Goal: Task Accomplishment & Management: Manage account settings

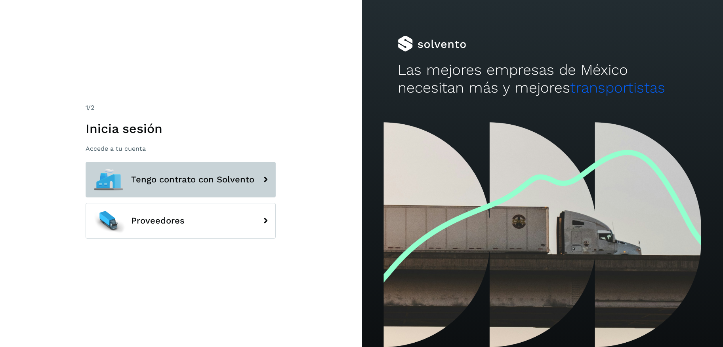
click at [207, 191] on button "Tengo contrato con Solvento" at bounding box center [181, 180] width 190 height 36
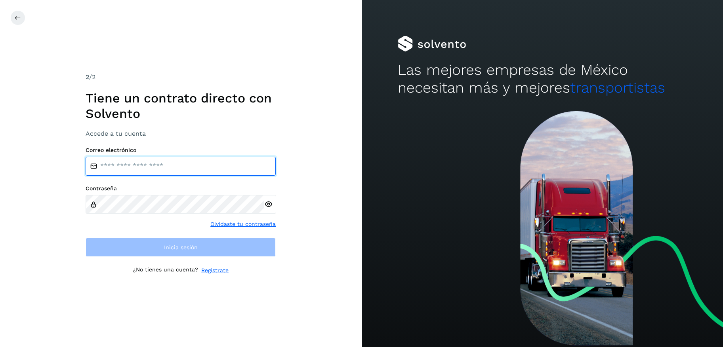
click at [165, 170] on input "email" at bounding box center [181, 166] width 190 height 19
paste input "**********"
type input "**********"
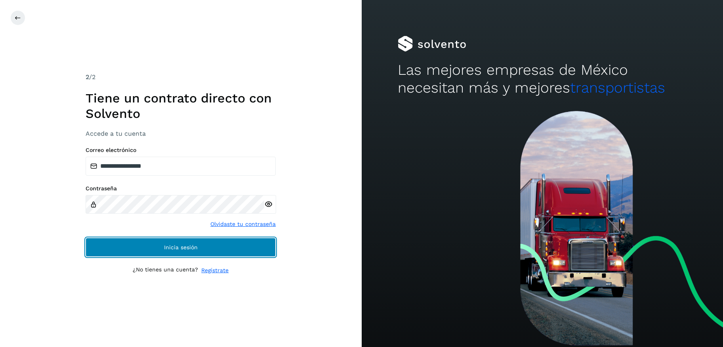
click at [161, 243] on button "Inicia sesión" at bounding box center [181, 247] width 190 height 19
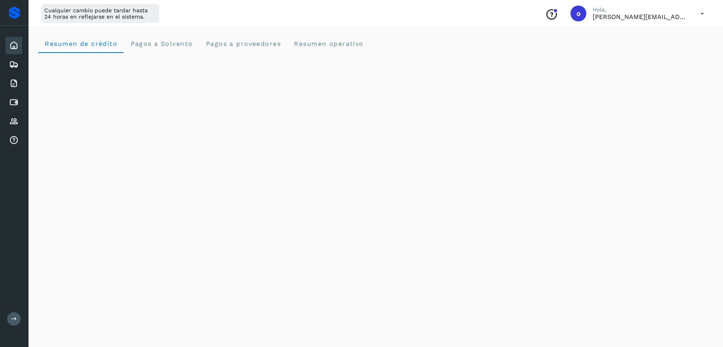
click at [15, 316] on button at bounding box center [13, 318] width 13 height 13
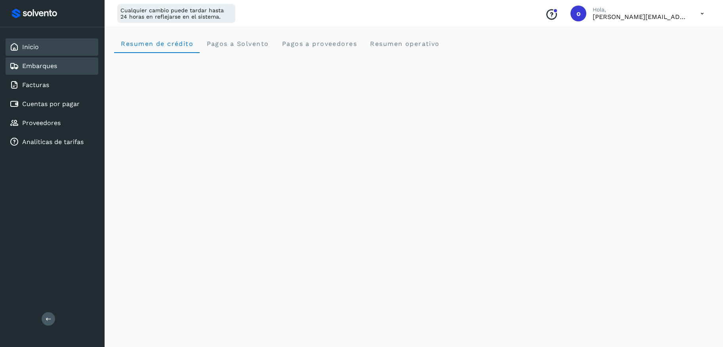
click at [52, 57] on div "Embarques" at bounding box center [52, 65] width 93 height 17
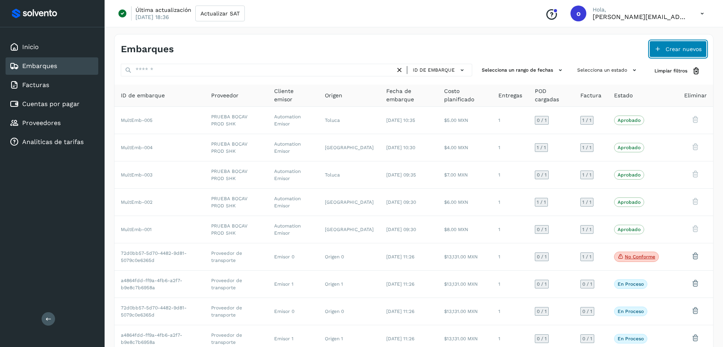
click at [690, 47] on span "Crear nuevos" at bounding box center [683, 49] width 36 height 6
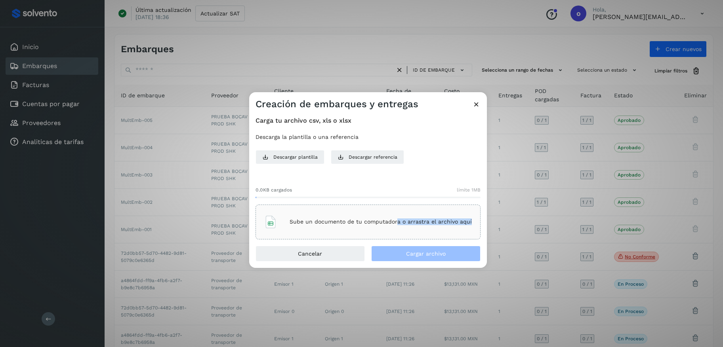
click at [396, 225] on div "Sube un documento de tu computadora o arrastra el archivo aquí" at bounding box center [368, 221] width 208 height 21
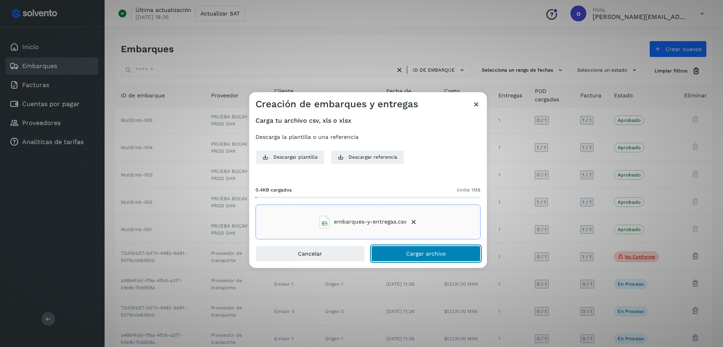
click at [433, 252] on span "Cargar archivo" at bounding box center [426, 254] width 40 height 6
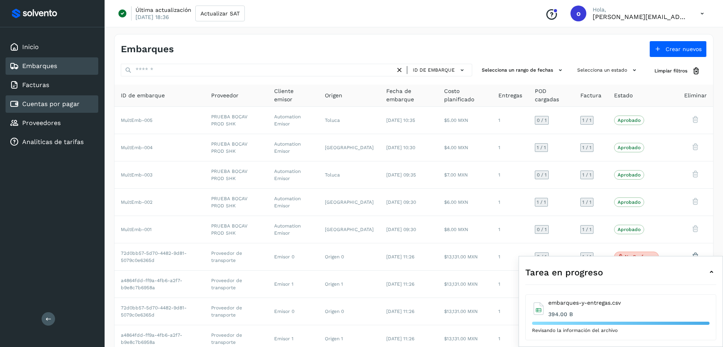
click at [39, 107] on div "Cuentas por pagar" at bounding box center [45, 104] width 70 height 10
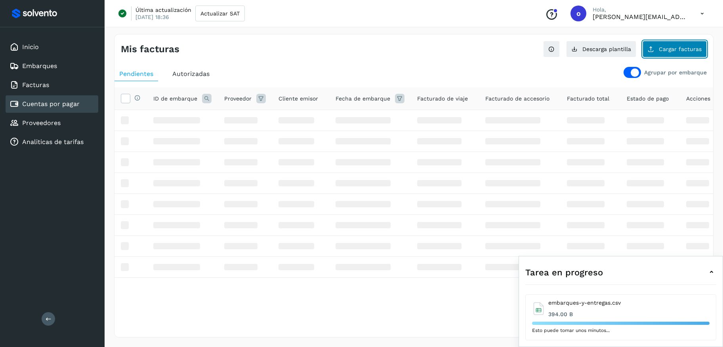
click at [661, 50] on span "Cargar facturas" at bounding box center [680, 49] width 43 height 6
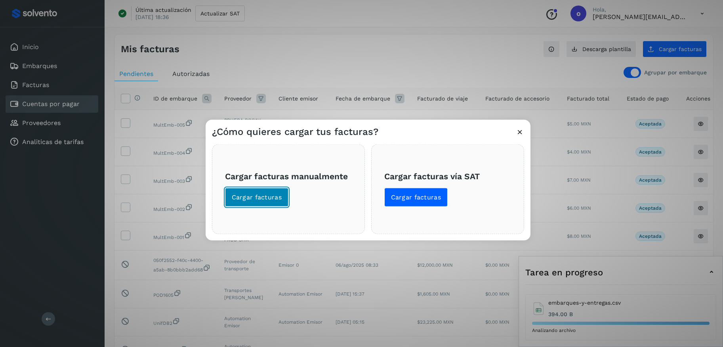
click at [262, 201] on span "Cargar facturas" at bounding box center [257, 197] width 50 height 9
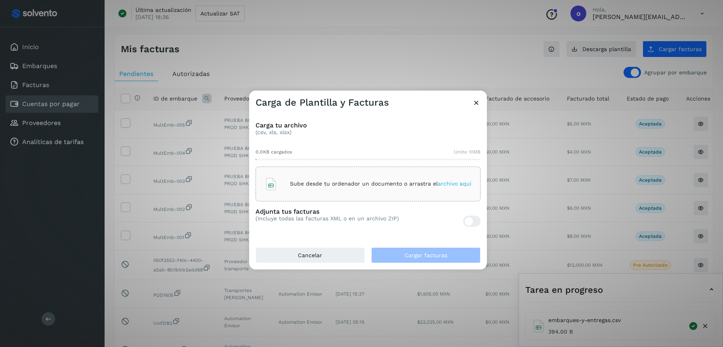
click at [475, 103] on icon at bounding box center [476, 103] width 8 height 8
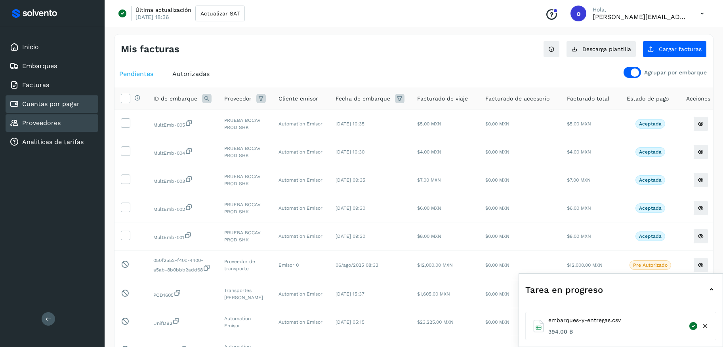
click at [61, 123] on div "Proveedores" at bounding box center [52, 122] width 93 height 17
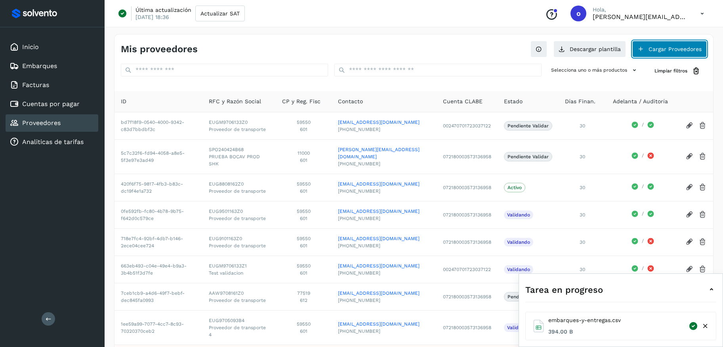
click at [671, 44] on button "Cargar Proveedores" at bounding box center [669, 49] width 74 height 17
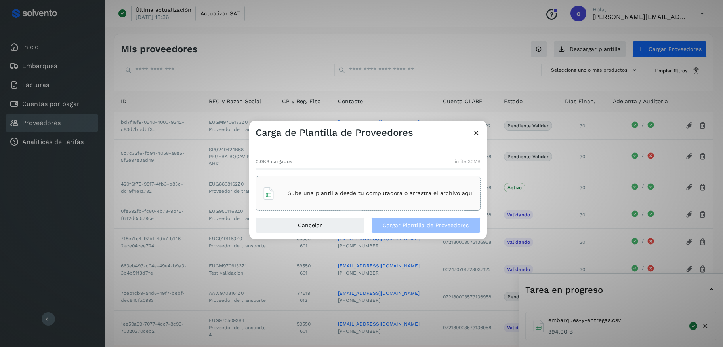
click at [455, 194] on p "Sube una plantilla desde tu computadora o arrastra el archivo aquí" at bounding box center [381, 193] width 186 height 7
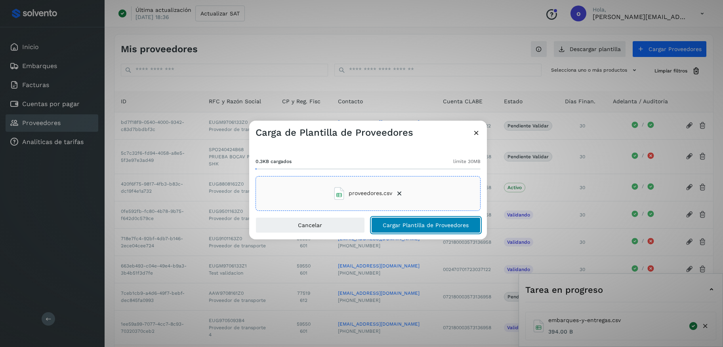
click at [453, 228] on span "Cargar Plantilla de Proveedores" at bounding box center [426, 226] width 86 height 6
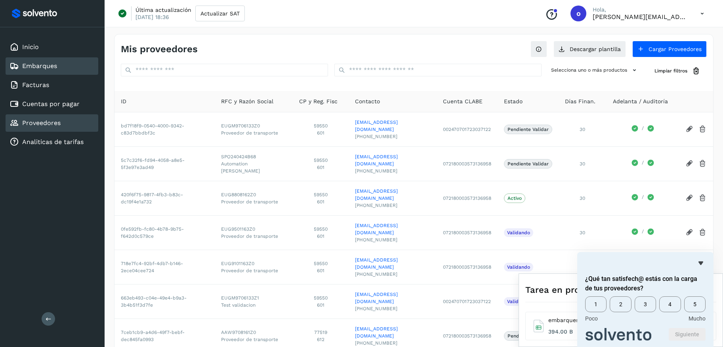
click at [51, 67] on link "Embarques" at bounding box center [39, 66] width 35 height 8
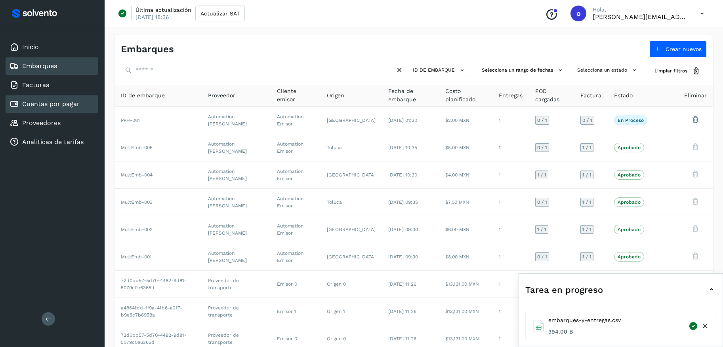
click at [71, 101] on link "Cuentas por pagar" at bounding box center [50, 104] width 57 height 8
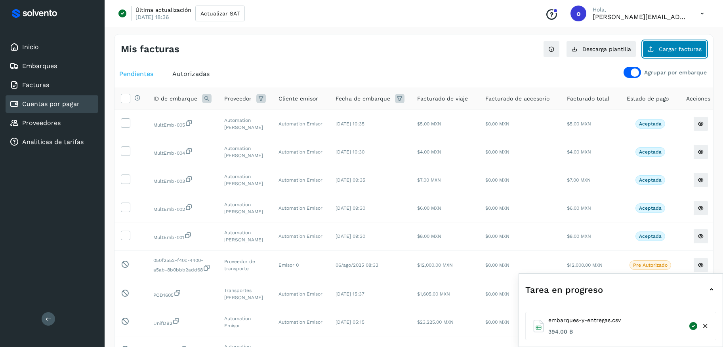
click at [677, 48] on span "Cargar facturas" at bounding box center [680, 49] width 43 height 6
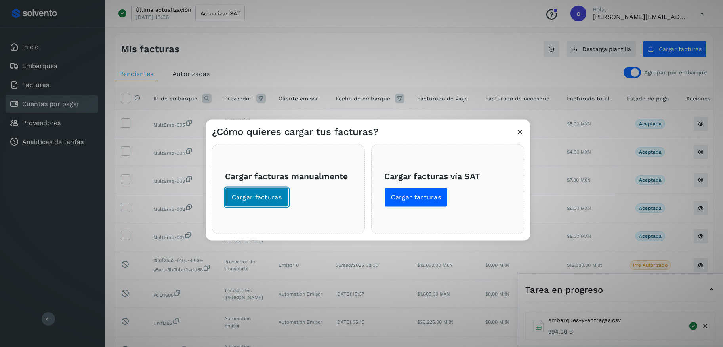
click at [262, 201] on span "Cargar facturas" at bounding box center [257, 197] width 50 height 9
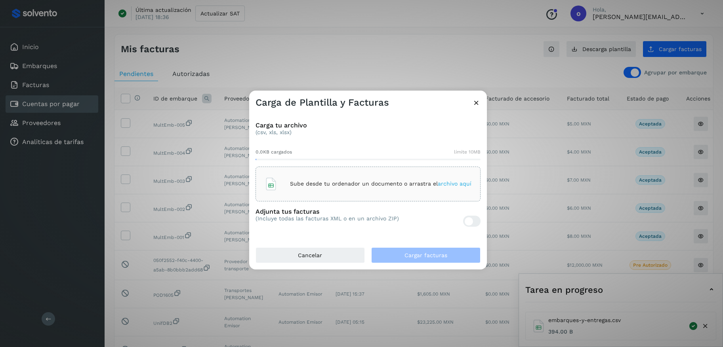
click at [475, 219] on div at bounding box center [471, 221] width 17 height 11
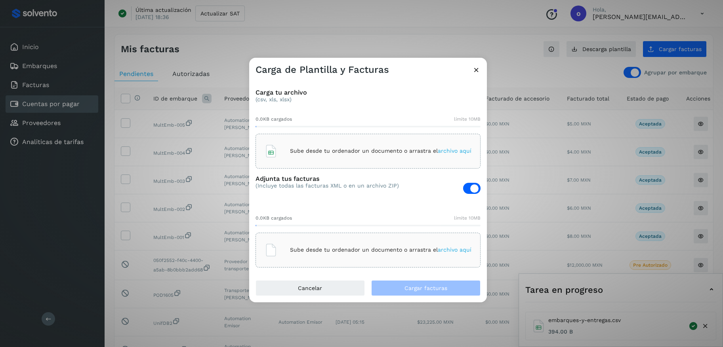
click at [449, 151] on span "archivo aquí" at bounding box center [455, 151] width 34 height 6
click at [464, 251] on span "archivo aquí" at bounding box center [455, 250] width 34 height 6
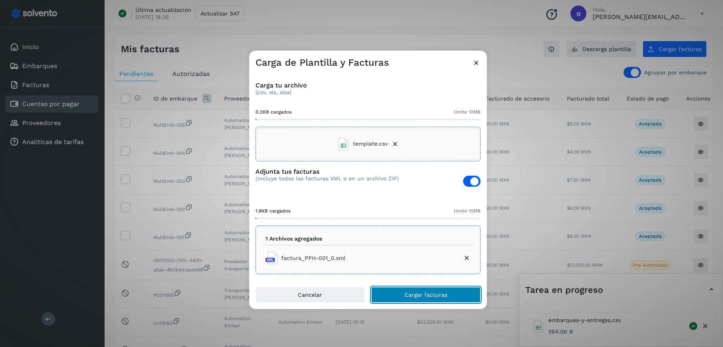
click at [439, 294] on span "Cargar facturas" at bounding box center [425, 295] width 43 height 6
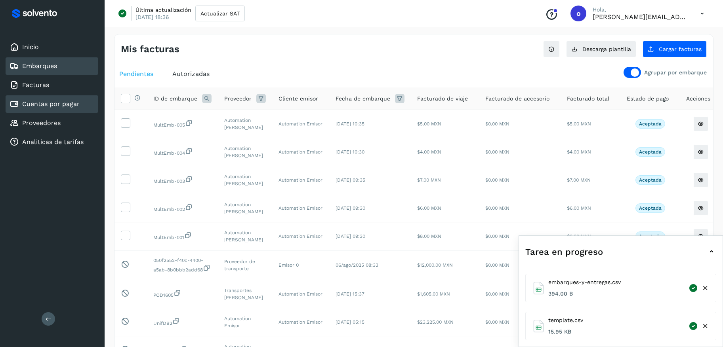
click at [61, 70] on div "Embarques" at bounding box center [52, 65] width 93 height 17
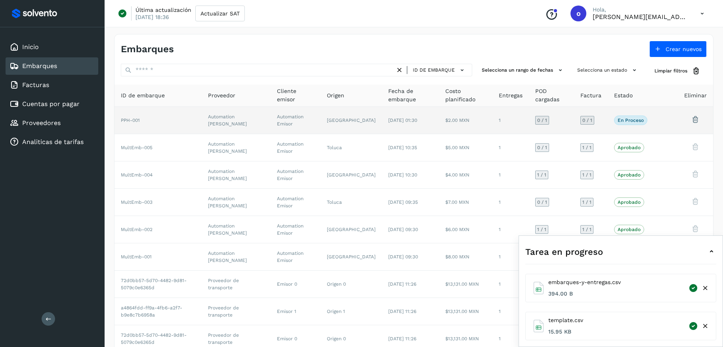
click at [347, 130] on td "Guanajuato" at bounding box center [350, 120] width 61 height 27
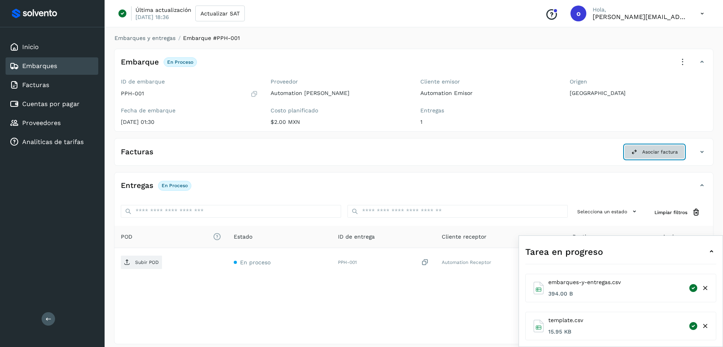
click at [656, 149] on span "Asociar factura" at bounding box center [660, 152] width 36 height 7
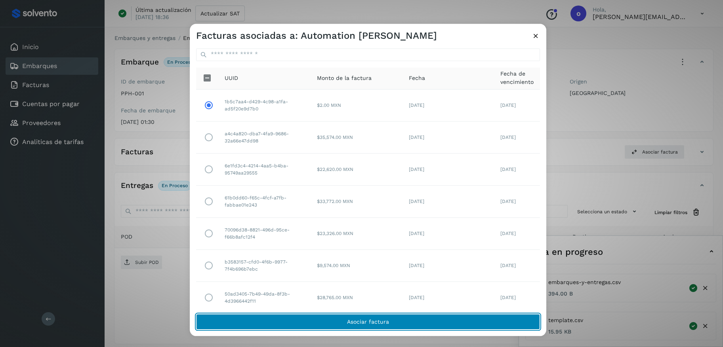
click at [392, 320] on button "Asociar factura" at bounding box center [368, 322] width 344 height 16
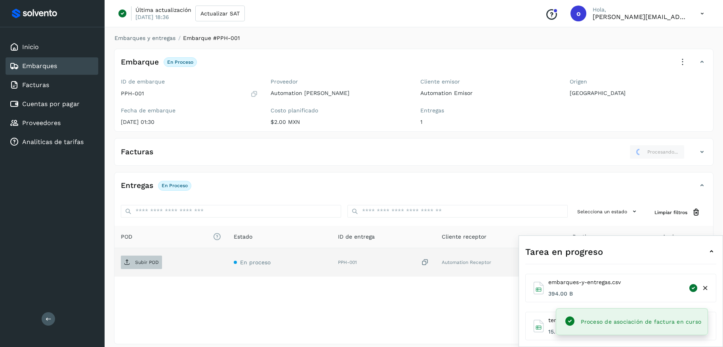
click at [147, 261] on p "Subir POD" at bounding box center [147, 263] width 24 height 6
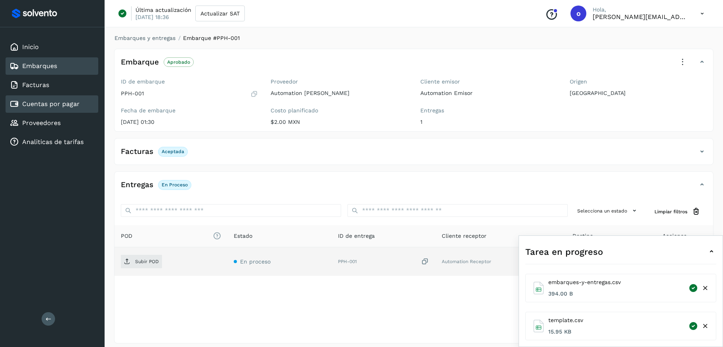
click at [62, 109] on div "Cuentas por pagar" at bounding box center [52, 103] width 93 height 17
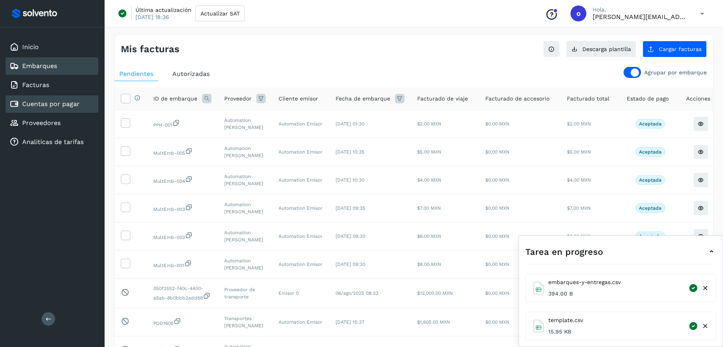
click at [38, 61] on div "Embarques" at bounding box center [52, 65] width 93 height 17
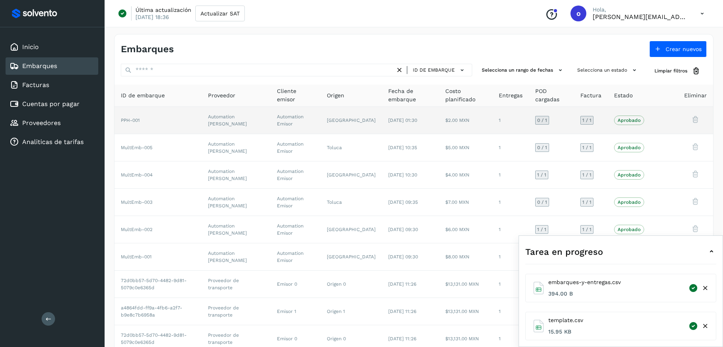
click at [270, 116] on td "Automation Betty" at bounding box center [236, 120] width 69 height 27
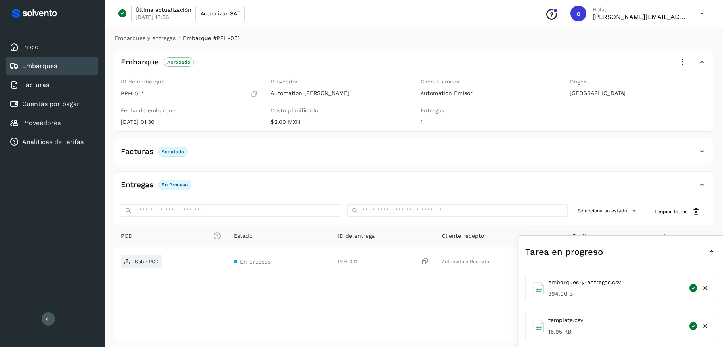
click at [65, 72] on div "Embarques" at bounding box center [52, 65] width 93 height 17
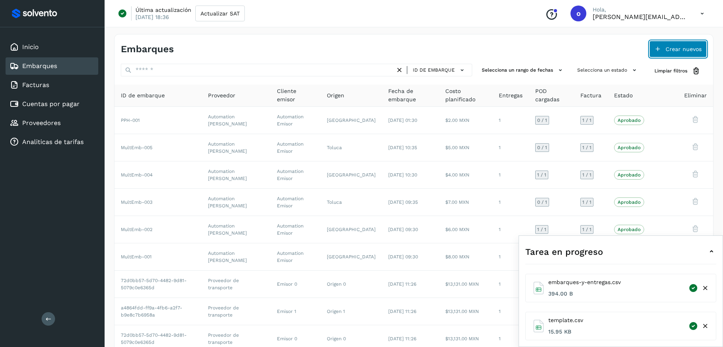
click at [676, 51] on span "Crear nuevos" at bounding box center [683, 49] width 36 height 6
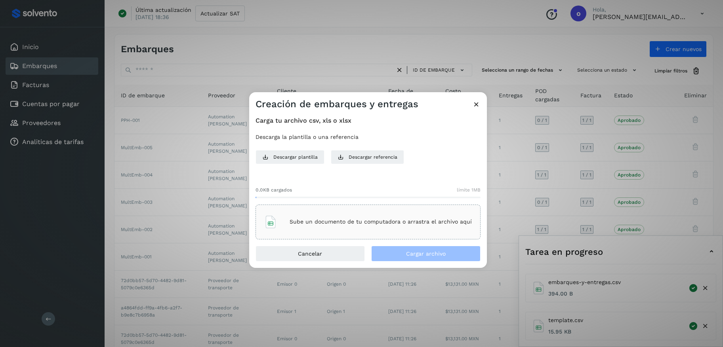
click at [452, 223] on p "Sube un documento de tu computadora o arrastra el archivo aquí" at bounding box center [381, 222] width 182 height 7
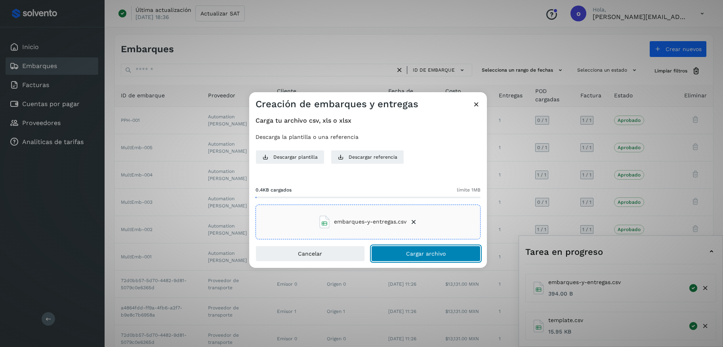
click at [434, 255] on span "Cargar archivo" at bounding box center [426, 254] width 40 height 6
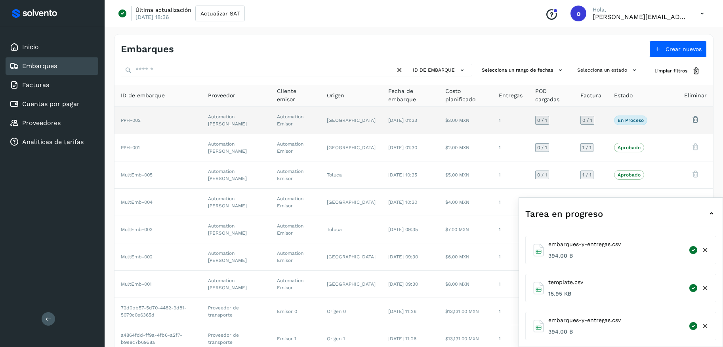
click at [271, 131] on td "Automation Betty" at bounding box center [236, 120] width 69 height 27
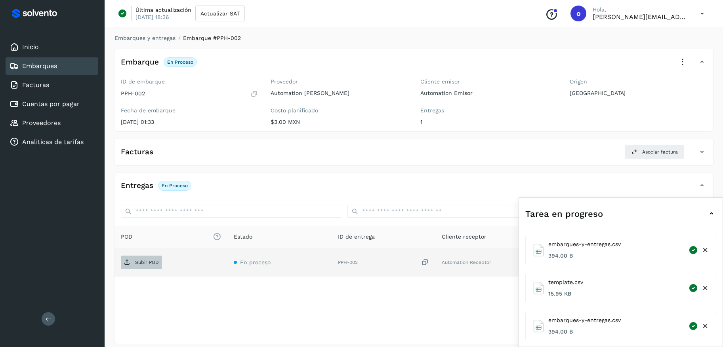
click at [143, 265] on span "Subir POD" at bounding box center [141, 262] width 41 height 13
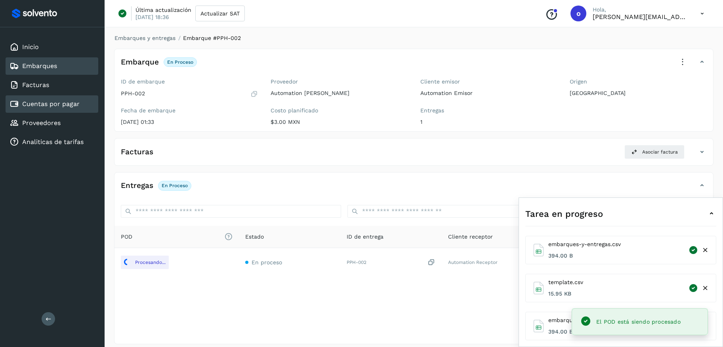
click at [66, 101] on link "Cuentas por pagar" at bounding box center [50, 104] width 57 height 8
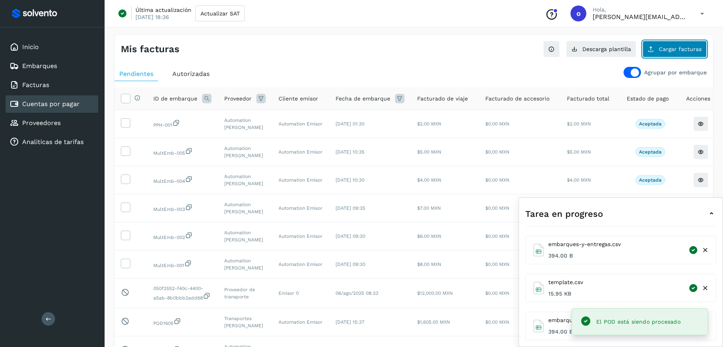
click at [671, 47] on span "Cargar facturas" at bounding box center [680, 49] width 43 height 6
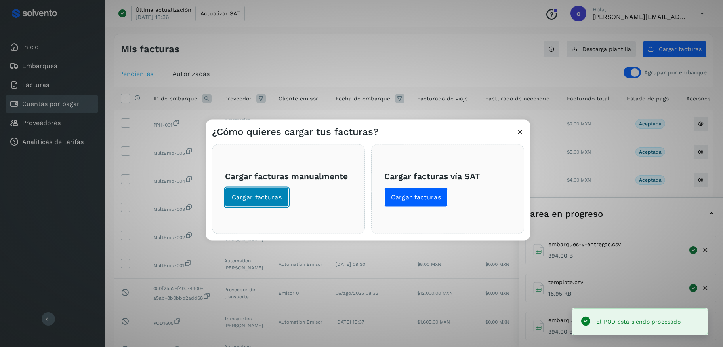
click at [247, 202] on button "Cargar facturas" at bounding box center [257, 197] width 64 height 19
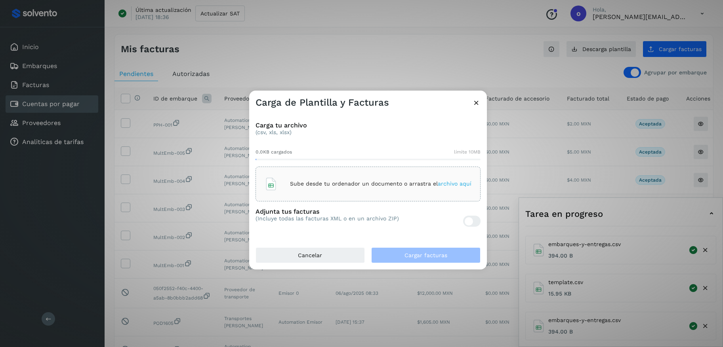
click at [472, 223] on div at bounding box center [469, 221] width 8 height 8
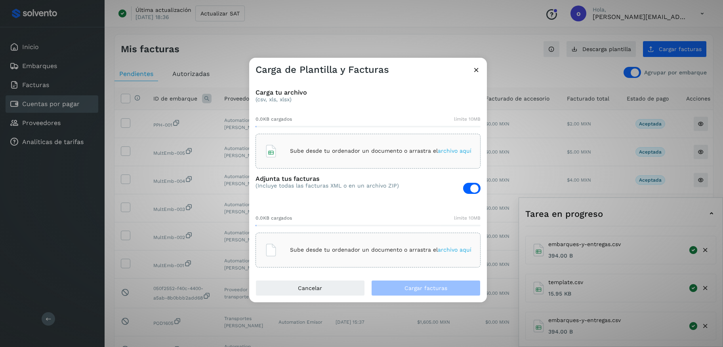
click at [444, 143] on div "Sube desde tu ordenador un documento o arrastra el archivo aquí" at bounding box center [368, 151] width 207 height 21
click at [458, 251] on span "archivo aquí" at bounding box center [455, 250] width 34 height 6
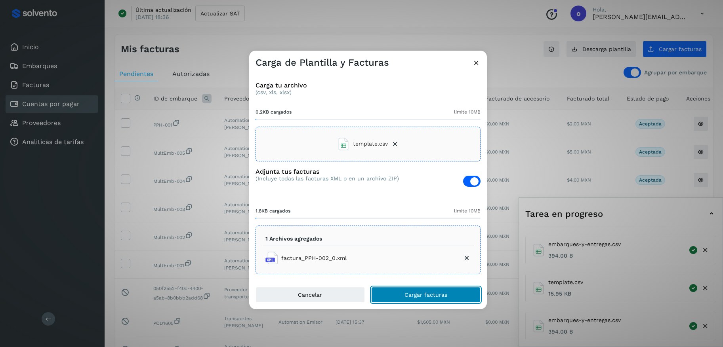
click at [451, 295] on button "Cargar facturas" at bounding box center [425, 295] width 109 height 16
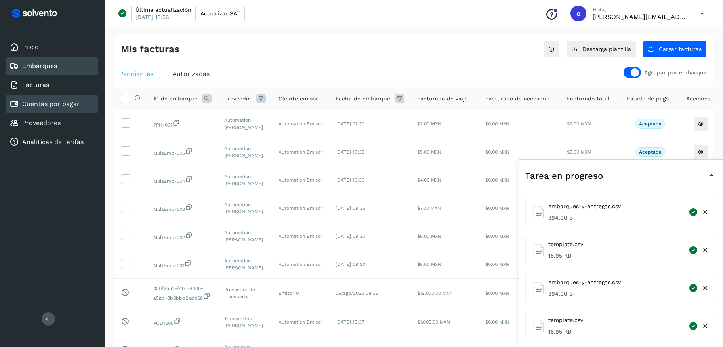
click at [54, 67] on link "Embarques" at bounding box center [39, 66] width 35 height 8
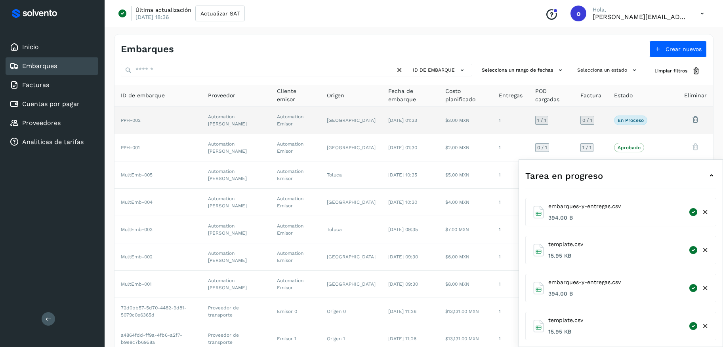
click at [338, 132] on td "Guanajuato" at bounding box center [350, 120] width 61 height 27
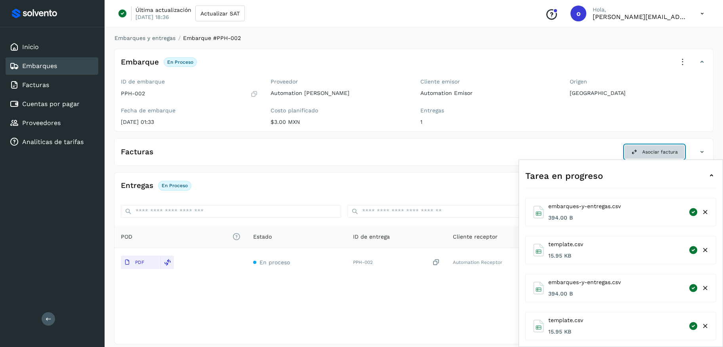
click at [650, 151] on span "Asociar factura" at bounding box center [660, 152] width 36 height 7
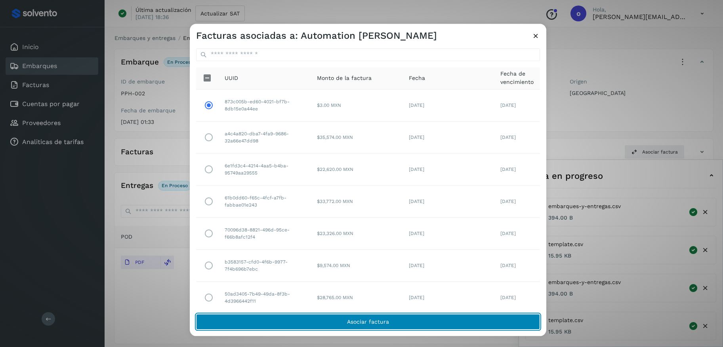
click at [354, 319] on span "Asociar factura" at bounding box center [368, 322] width 42 height 6
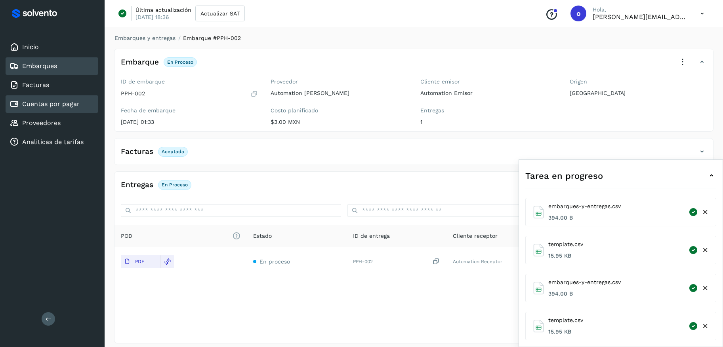
click at [63, 104] on link "Cuentas por pagar" at bounding box center [50, 104] width 57 height 8
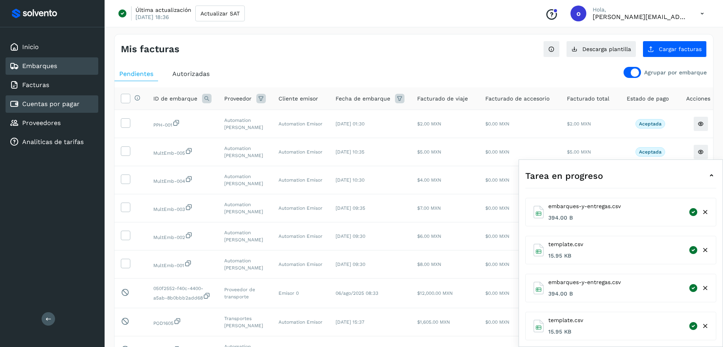
click at [64, 68] on div "Embarques" at bounding box center [52, 65] width 93 height 17
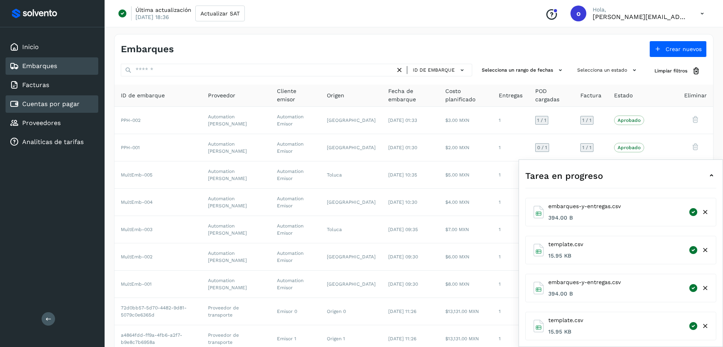
click at [44, 108] on div "Cuentas por pagar" at bounding box center [45, 104] width 70 height 10
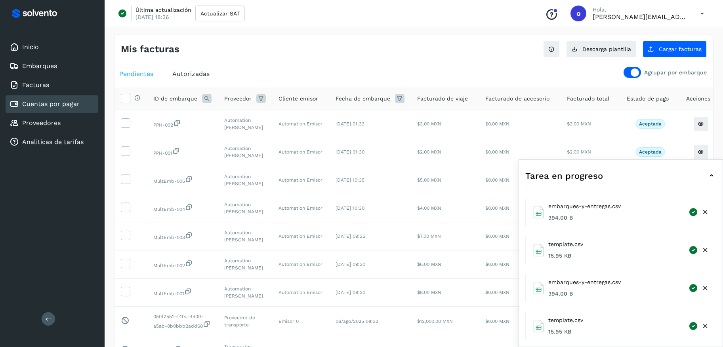
click at [705, 216] on icon at bounding box center [705, 212] width 8 height 8
click at [708, 250] on icon at bounding box center [705, 250] width 8 height 8
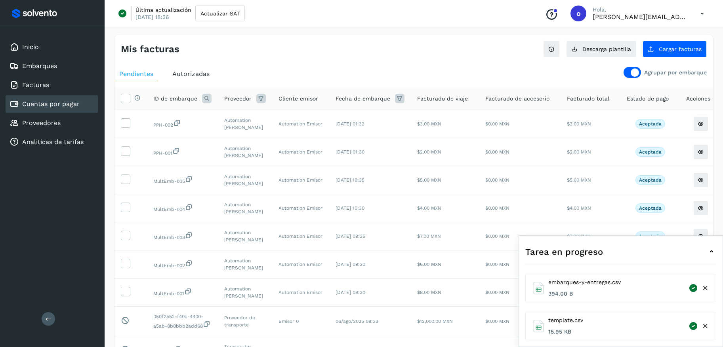
click at [707, 291] on icon at bounding box center [705, 288] width 8 height 8
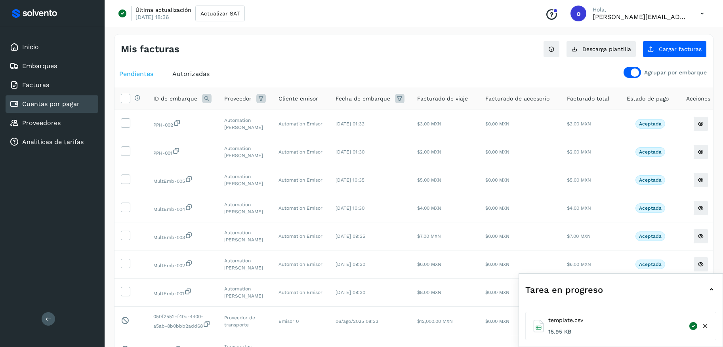
click at [707, 327] on icon at bounding box center [705, 326] width 8 height 8
click at [127, 120] on icon at bounding box center [125, 122] width 8 height 8
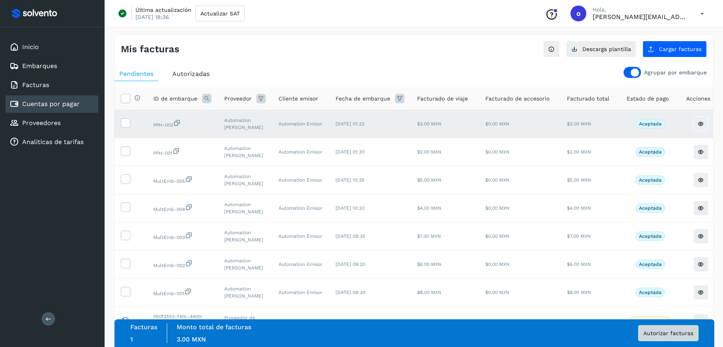
click at [670, 333] on span "Autorizar facturas" at bounding box center [668, 334] width 50 height 6
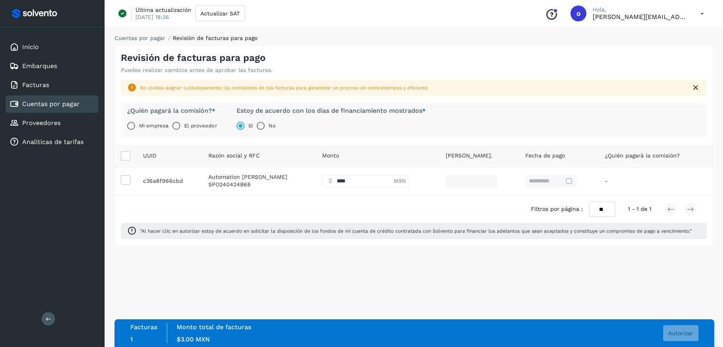
click at [189, 127] on label "El proveedor" at bounding box center [200, 126] width 32 height 16
click at [679, 337] on button "Autorizar" at bounding box center [680, 334] width 35 height 16
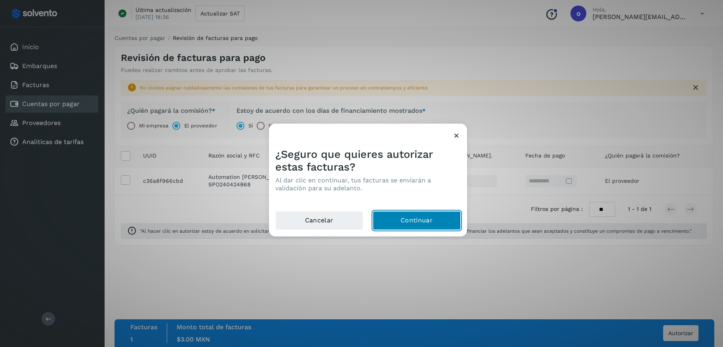
click at [415, 219] on button "Continuar" at bounding box center [417, 220] width 88 height 19
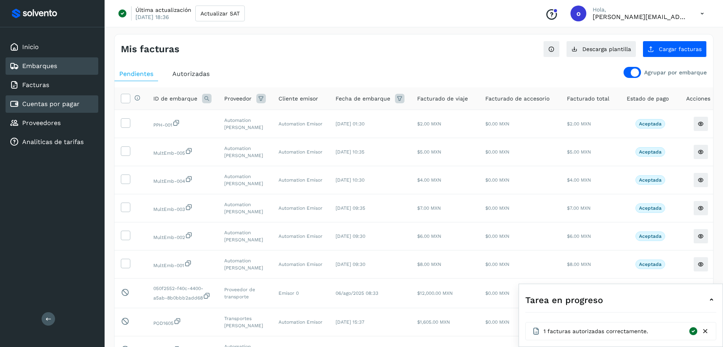
click at [41, 70] on div "Embarques" at bounding box center [34, 66] width 48 height 10
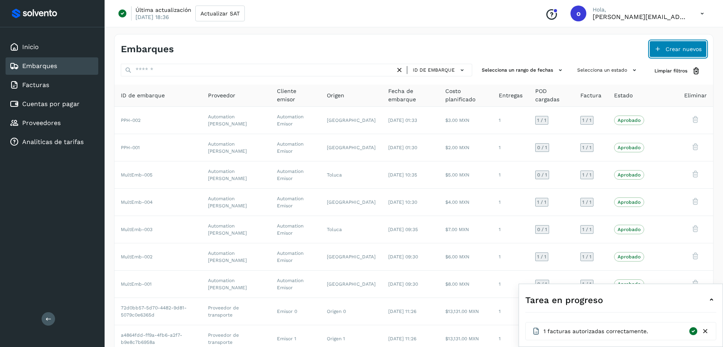
click at [683, 52] on button "Crear nuevos" at bounding box center [677, 49] width 57 height 17
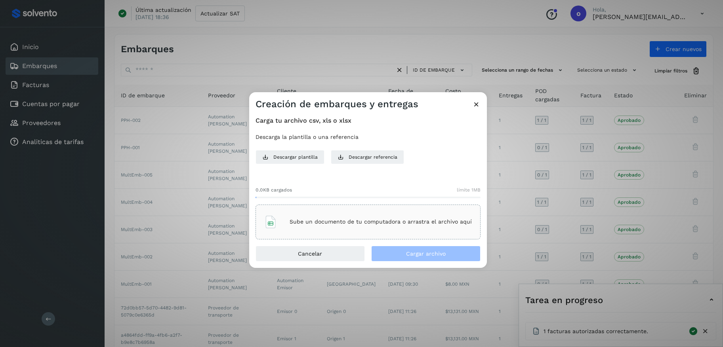
click at [428, 224] on p "Sube un documento de tu computadora o arrastra el archivo aquí" at bounding box center [381, 222] width 182 height 7
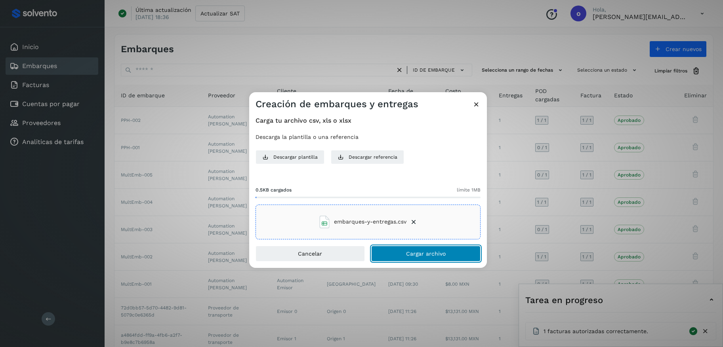
click at [434, 252] on span "Cargar archivo" at bounding box center [426, 254] width 40 height 6
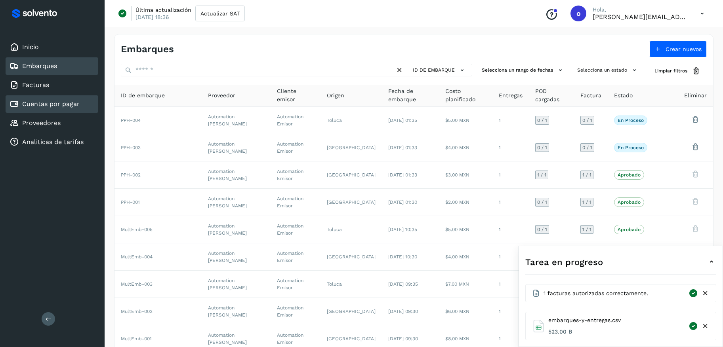
click at [76, 112] on div "Cuentas por pagar" at bounding box center [52, 103] width 93 height 17
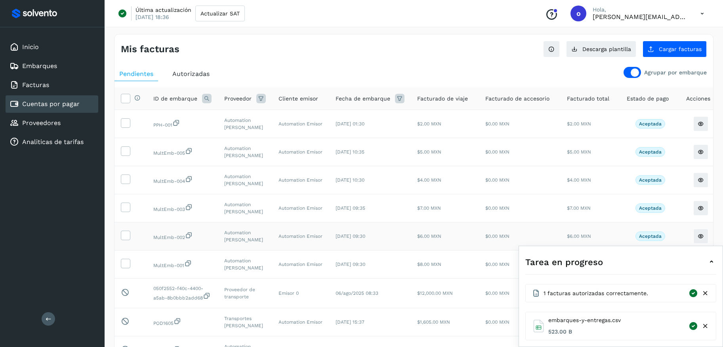
scroll to position [7, 0]
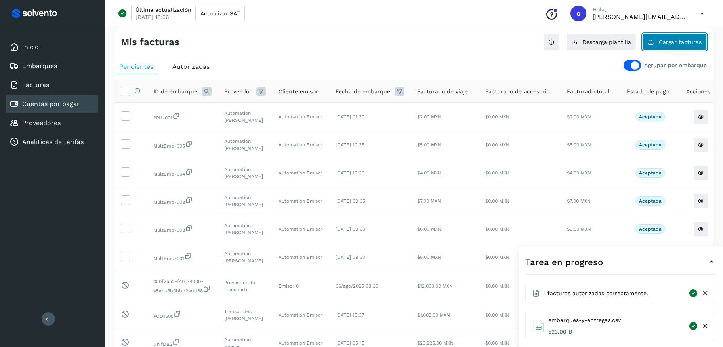
click at [671, 43] on span "Cargar facturas" at bounding box center [680, 42] width 43 height 6
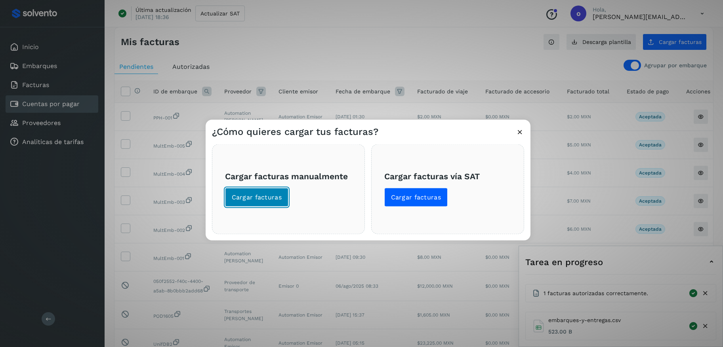
click at [270, 199] on span "Cargar facturas" at bounding box center [257, 197] width 50 height 9
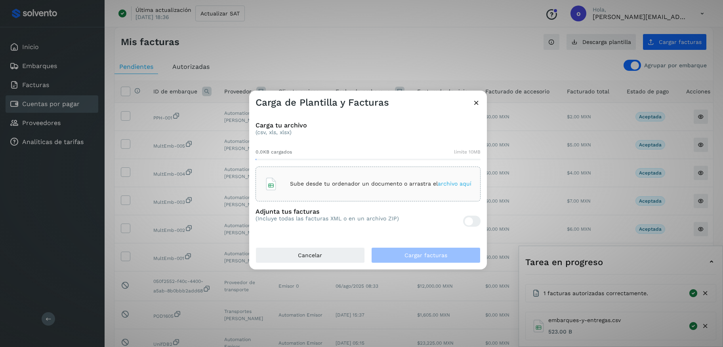
click at [474, 223] on div at bounding box center [471, 221] width 17 height 11
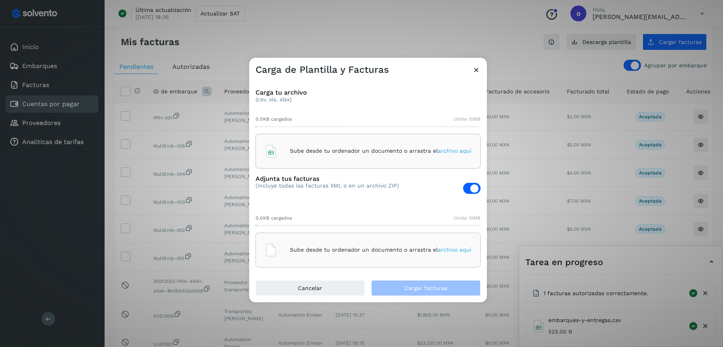
click at [450, 149] on span "archivo aquí" at bounding box center [455, 151] width 34 height 6
click at [452, 250] on span "archivo aquí" at bounding box center [455, 250] width 34 height 6
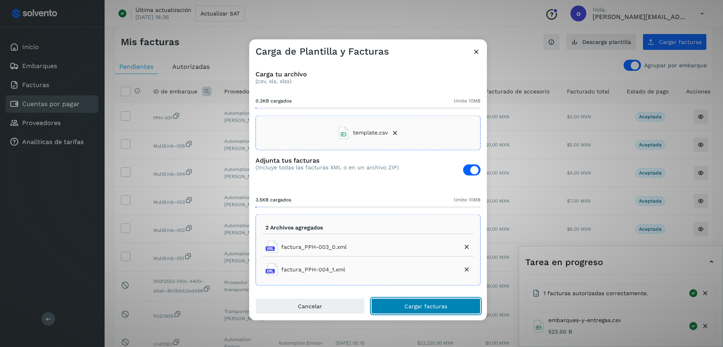
click at [436, 311] on button "Cargar facturas" at bounding box center [425, 307] width 109 height 16
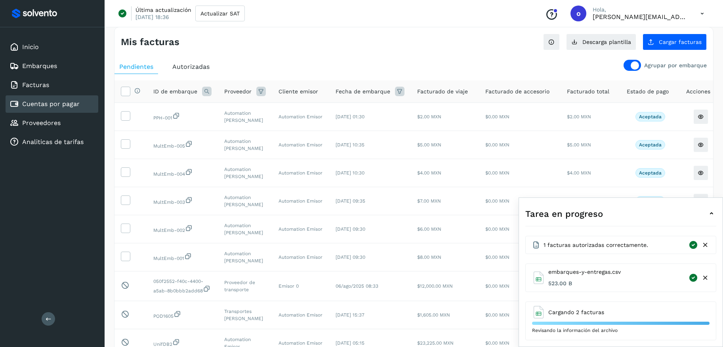
scroll to position [0, 0]
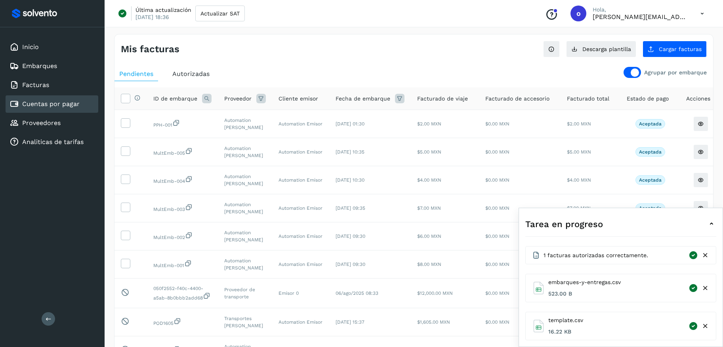
click at [707, 257] on icon at bounding box center [705, 255] width 8 height 8
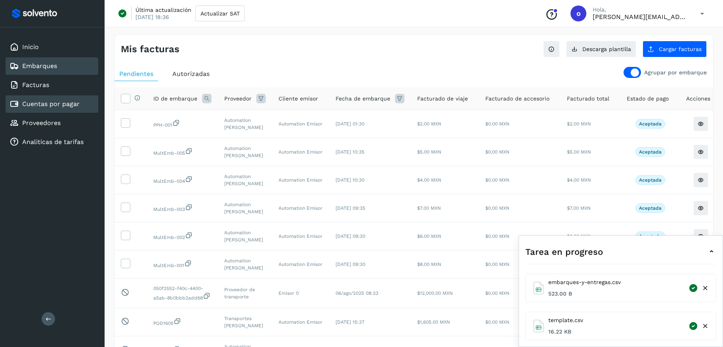
click at [58, 63] on div "Embarques" at bounding box center [52, 65] width 93 height 17
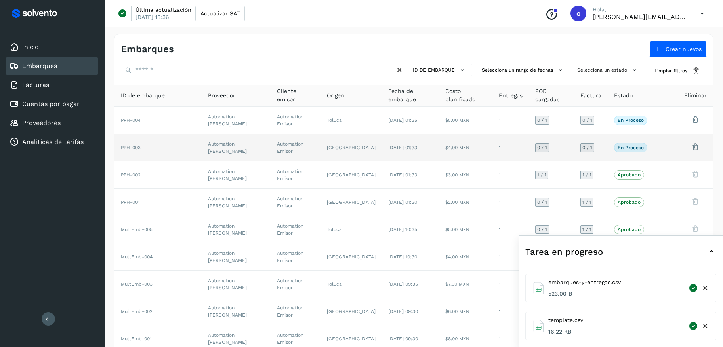
click at [394, 150] on td "25/sep/2025 01:33" at bounding box center [410, 147] width 57 height 27
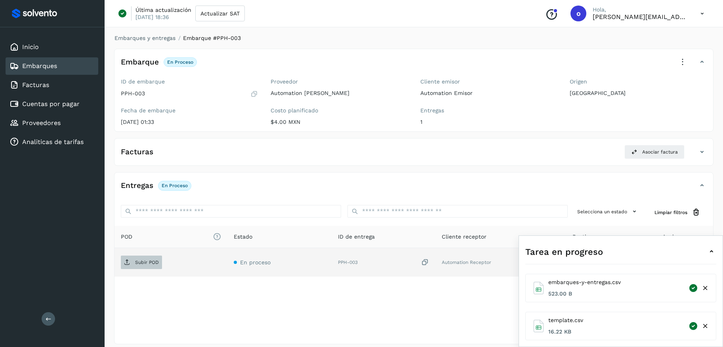
click at [153, 263] on p "Subir POD" at bounding box center [147, 263] width 24 height 6
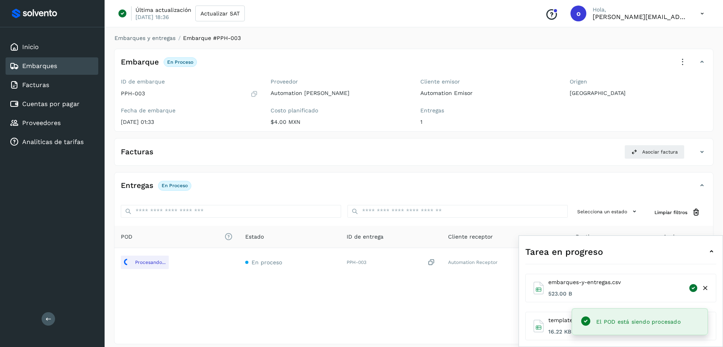
click at [52, 67] on link "Embarques" at bounding box center [39, 66] width 35 height 8
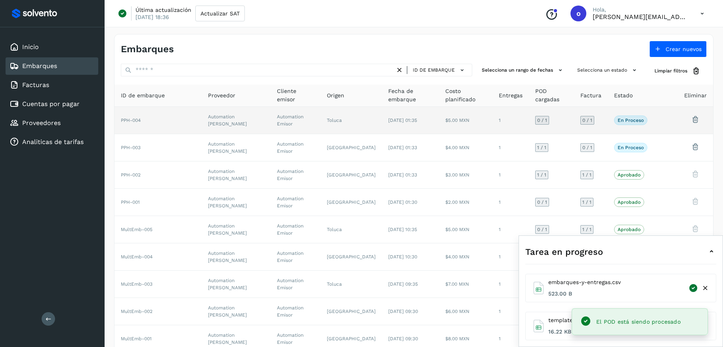
click at [415, 119] on span "25/sep/2025 01:35" at bounding box center [402, 121] width 29 height 6
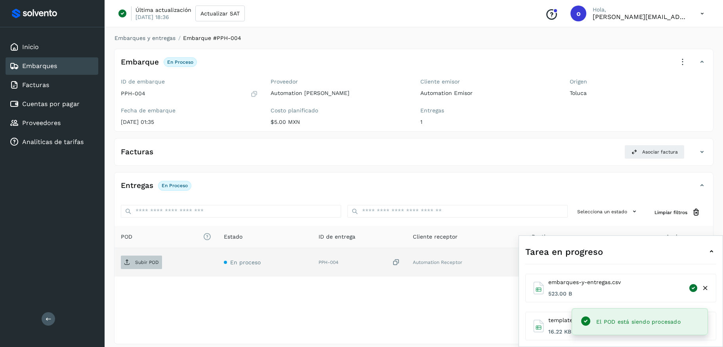
click at [147, 268] on button "Subir POD" at bounding box center [141, 262] width 41 height 13
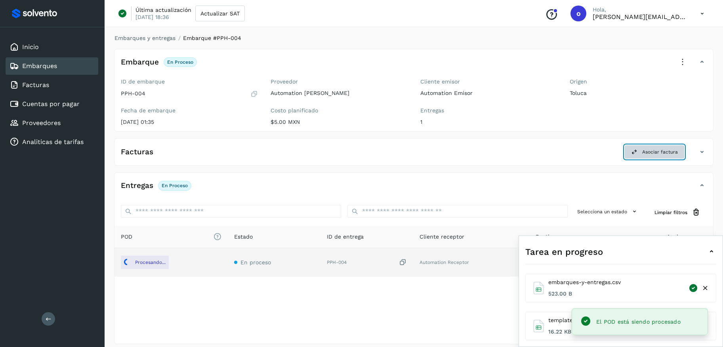
click at [632, 153] on icon at bounding box center [634, 152] width 6 height 6
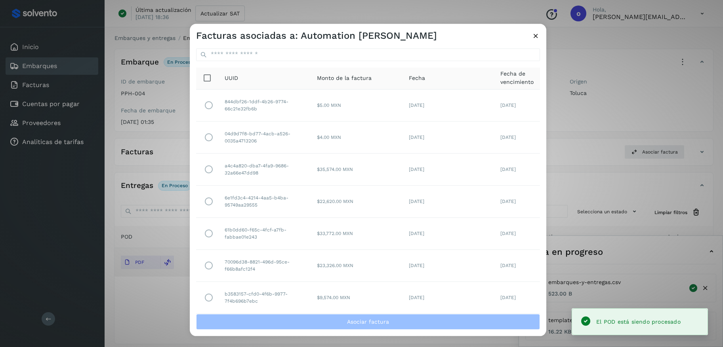
click at [534, 36] on icon at bounding box center [536, 36] width 8 height 8
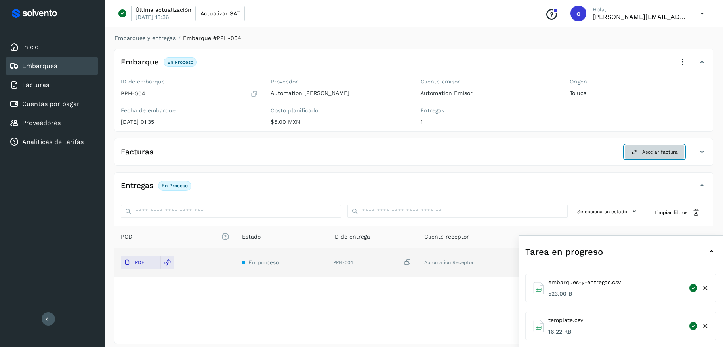
click at [639, 157] on button "Asociar factura" at bounding box center [654, 152] width 60 height 14
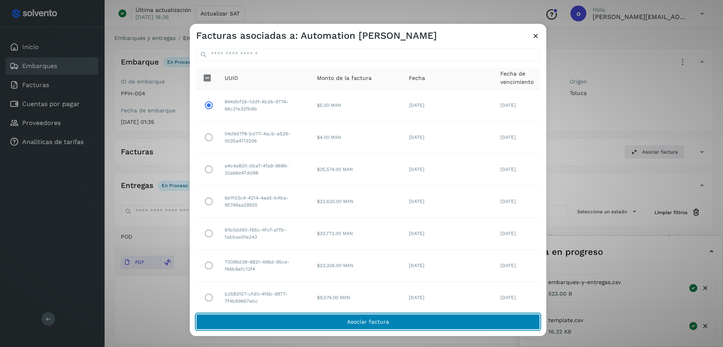
click at [335, 324] on button "Asociar factura" at bounding box center [368, 322] width 344 height 16
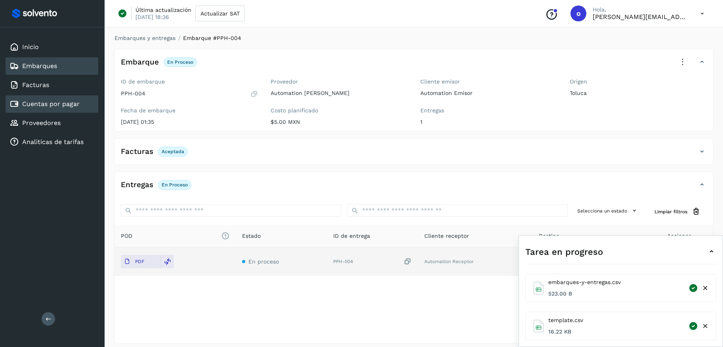
click at [72, 107] on link "Cuentas por pagar" at bounding box center [50, 104] width 57 height 8
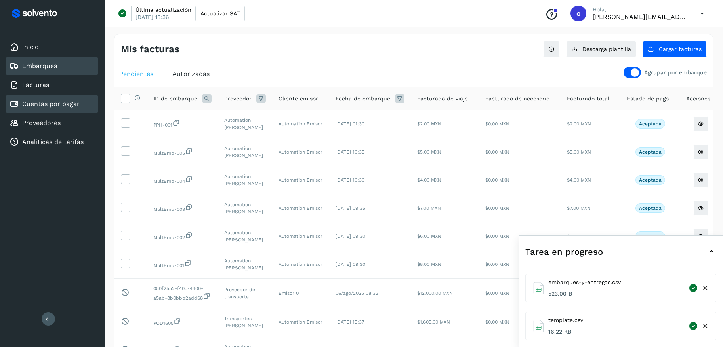
click at [40, 67] on link "Embarques" at bounding box center [39, 66] width 35 height 8
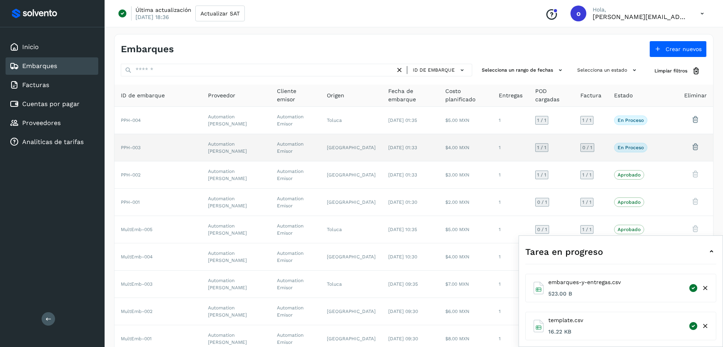
click at [674, 148] on td at bounding box center [671, 147] width 13 height 27
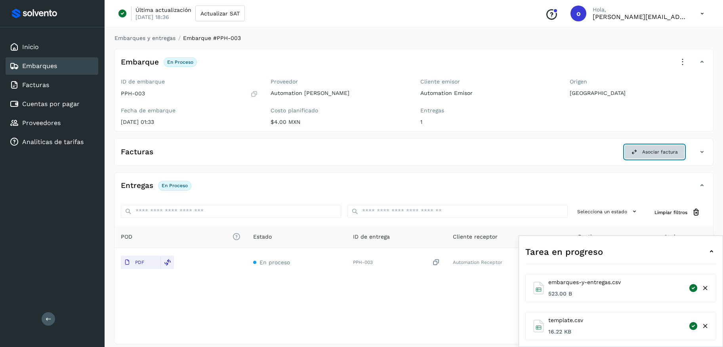
click at [659, 151] on span "Asociar factura" at bounding box center [660, 152] width 36 height 7
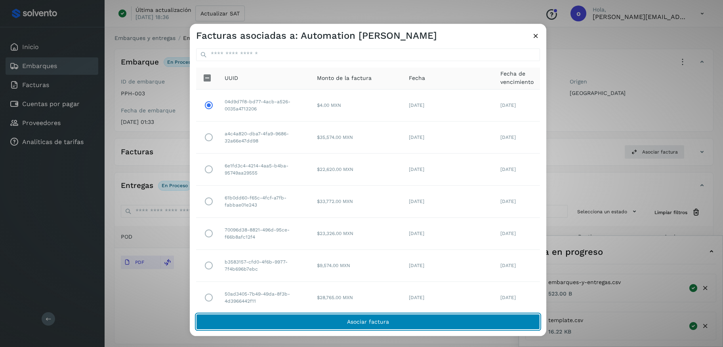
click at [322, 324] on button "Asociar factura" at bounding box center [368, 322] width 344 height 16
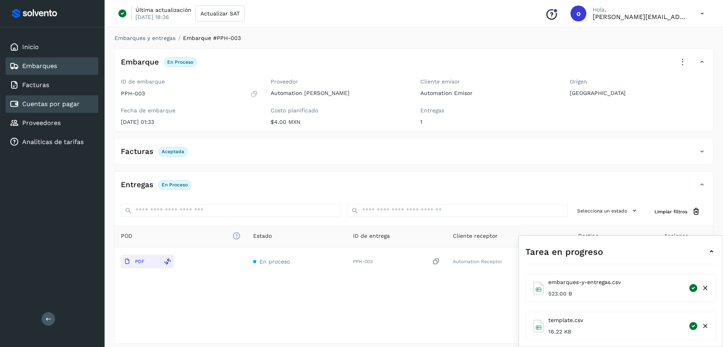
click at [66, 105] on link "Cuentas por pagar" at bounding box center [50, 104] width 57 height 8
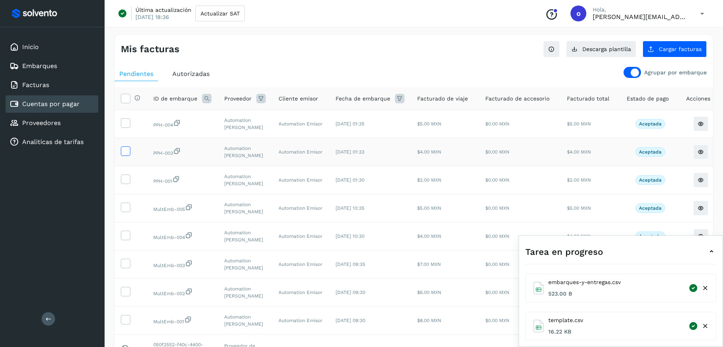
click at [124, 148] on icon at bounding box center [125, 151] width 8 height 8
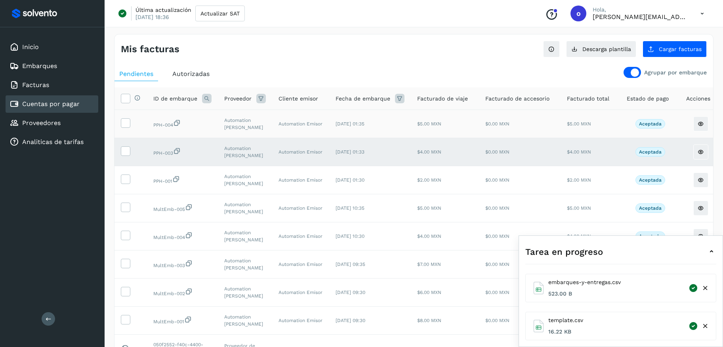
click at [120, 121] on td at bounding box center [130, 124] width 32 height 28
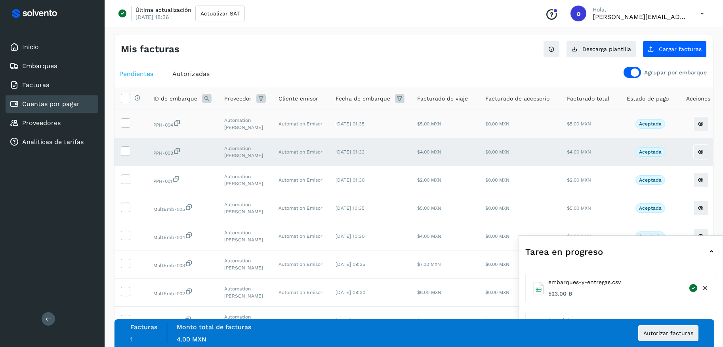
click at [118, 116] on td at bounding box center [130, 124] width 32 height 28
click at [123, 122] on icon at bounding box center [125, 122] width 8 height 8
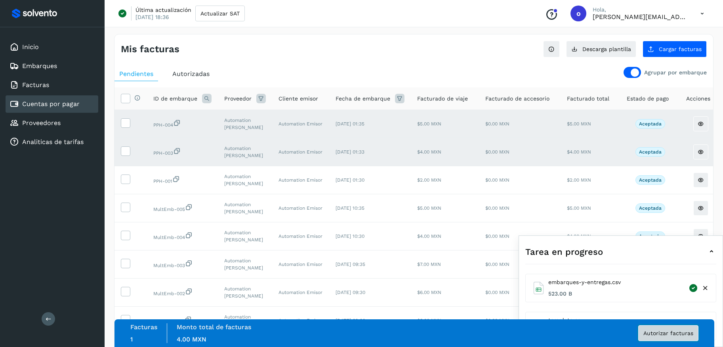
click at [681, 340] on button "Autorizar facturas" at bounding box center [668, 334] width 60 height 16
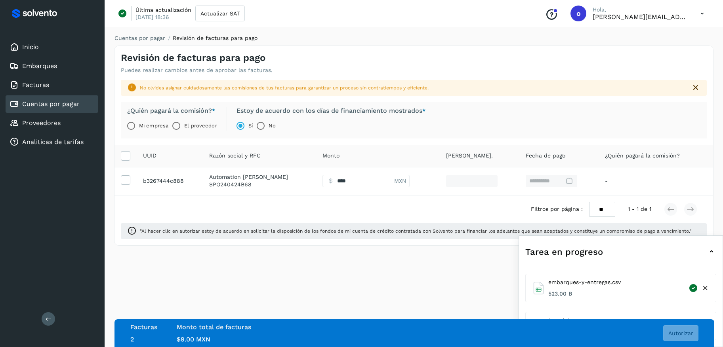
click at [187, 126] on label "El proveedor" at bounding box center [200, 126] width 32 height 16
click at [708, 290] on icon at bounding box center [705, 288] width 8 height 8
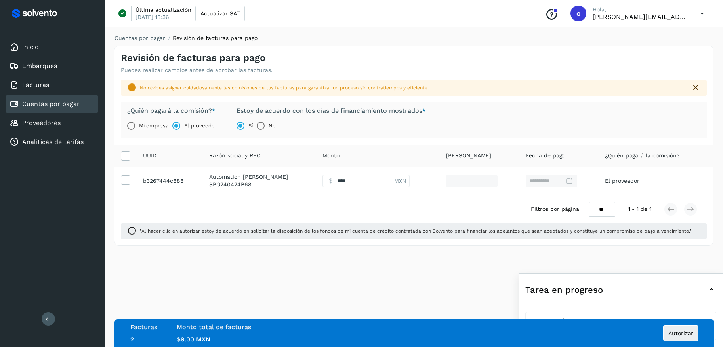
click at [697, 90] on icon at bounding box center [696, 88] width 10 height 10
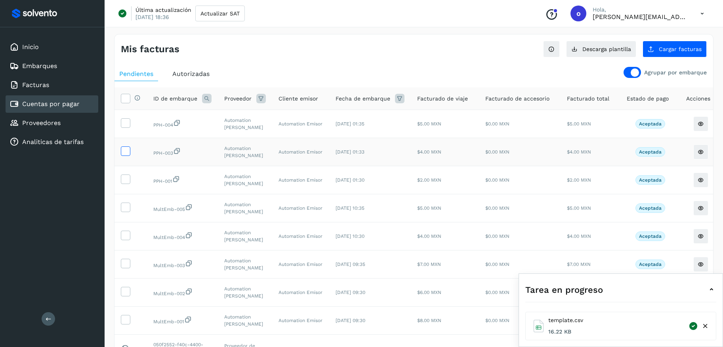
click at [129, 147] on icon at bounding box center [125, 151] width 8 height 8
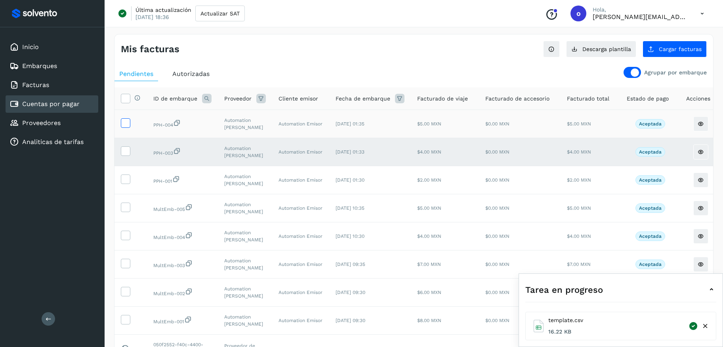
click at [125, 123] on icon at bounding box center [125, 122] width 8 height 8
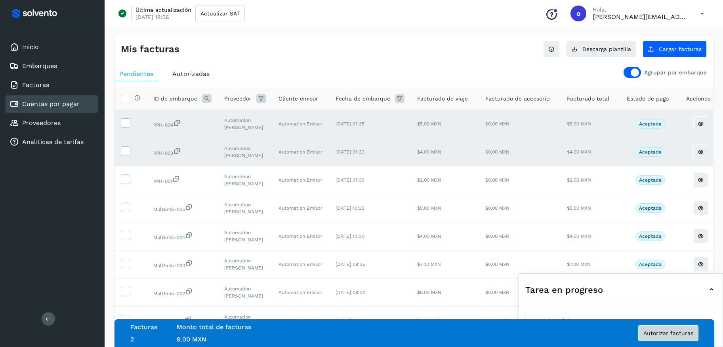
click at [677, 340] on button "Autorizar facturas" at bounding box center [668, 334] width 60 height 16
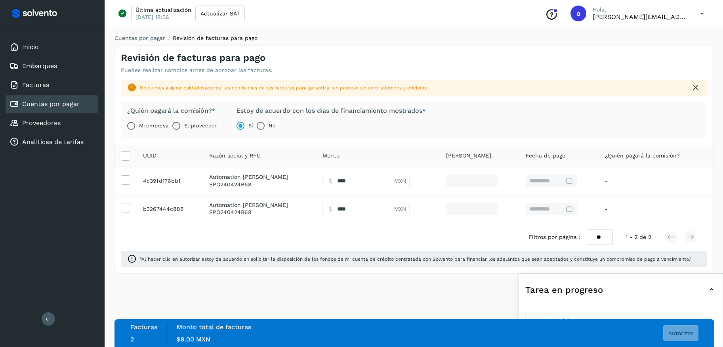
click at [196, 123] on label "El proveedor" at bounding box center [200, 126] width 32 height 16
click at [680, 337] on button "Autorizar" at bounding box center [680, 334] width 35 height 16
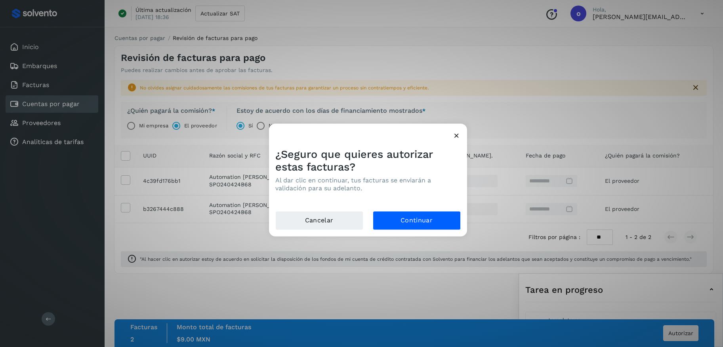
click at [434, 231] on div "Cancelar Continuar" at bounding box center [368, 223] width 198 height 25
click at [432, 221] on button "Continuar" at bounding box center [417, 220] width 88 height 19
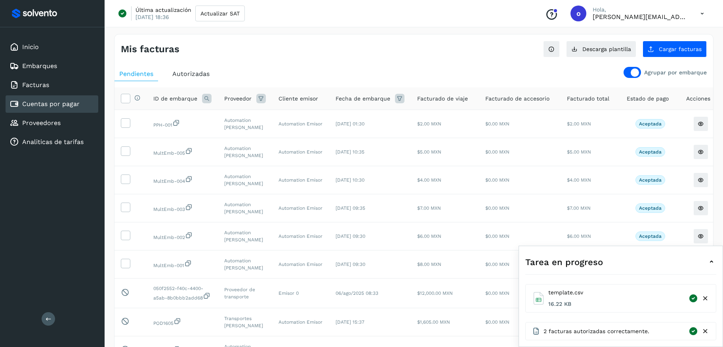
click at [447, 58] on div "Mis facturas Ver instrucciones para cargar Facturas Descarga plantilla Cargar f…" at bounding box center [413, 235] width 599 height 403
click at [446, 66] on div "Agrupar por embarque Pendientes Autorizadas Selecciona todas las facturas con e…" at bounding box center [413, 250] width 598 height 373
click at [71, 59] on div "Embarques" at bounding box center [52, 65] width 93 height 17
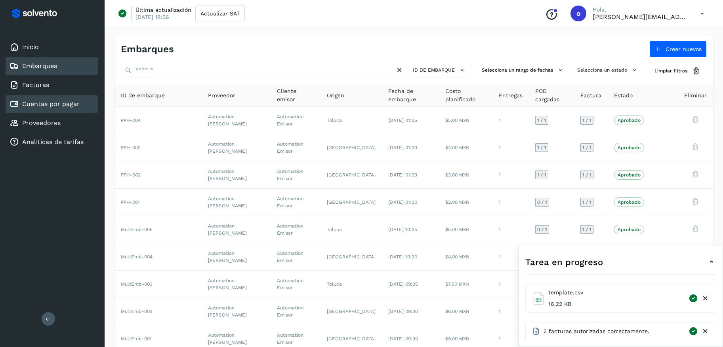
click at [51, 107] on link "Cuentas por pagar" at bounding box center [50, 104] width 57 height 8
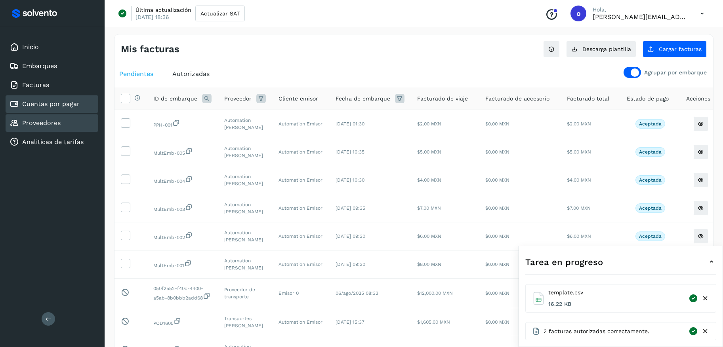
click at [63, 124] on div "Proveedores" at bounding box center [52, 122] width 93 height 17
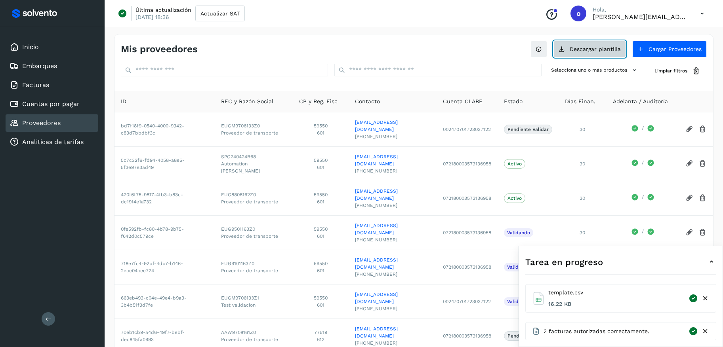
click at [590, 51] on button "Descargar plantilla" at bounding box center [589, 49] width 72 height 17
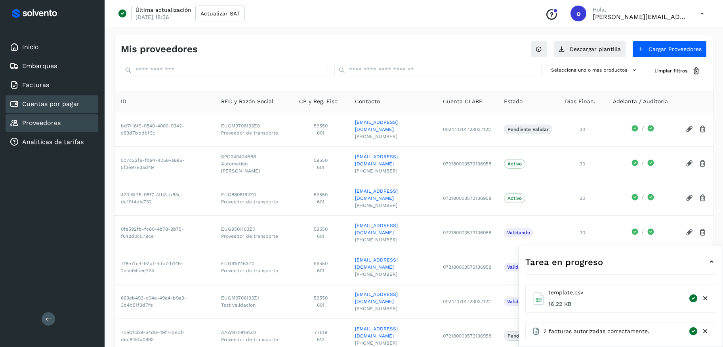
click at [77, 106] on link "Cuentas por pagar" at bounding box center [50, 104] width 57 height 8
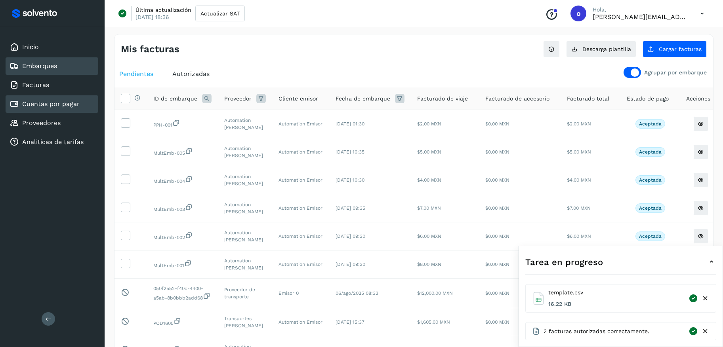
click at [36, 68] on link "Embarques" at bounding box center [39, 66] width 35 height 8
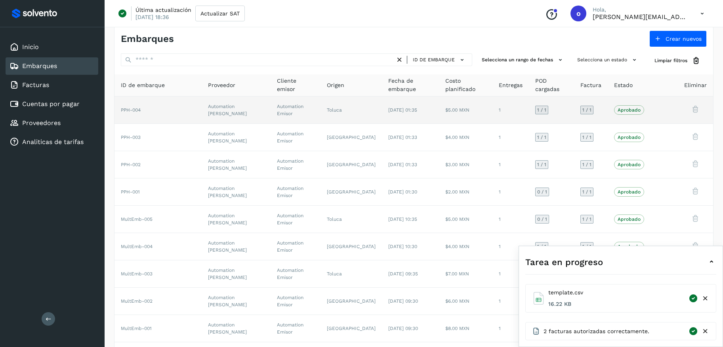
scroll to position [12, 0]
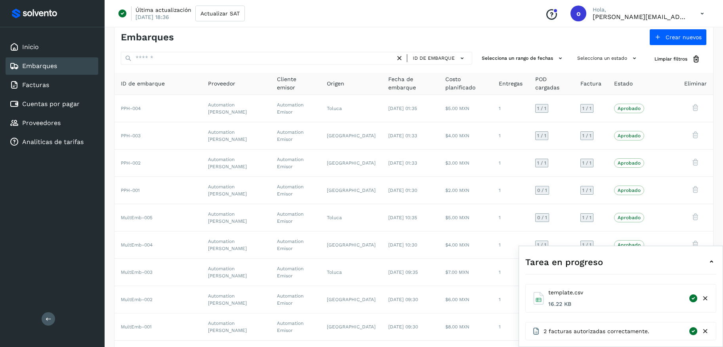
click at [276, 17] on div "Última actualización 20/feb/2025 18:36 Actualizar SAT Conoce nuestros beneficio…" at bounding box center [414, 13] width 618 height 27
click at [690, 35] on span "Crear nuevos" at bounding box center [683, 37] width 36 height 6
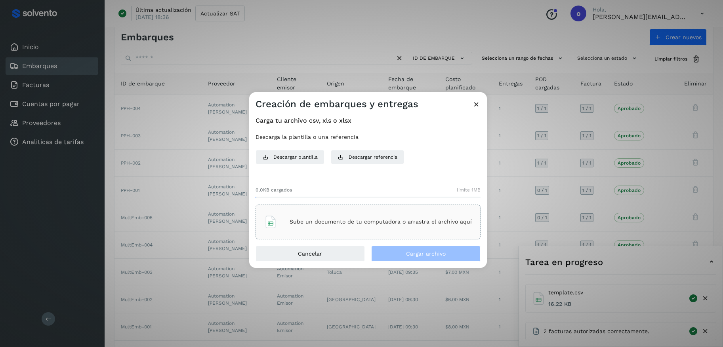
click at [382, 221] on p "Sube un documento de tu computadora o arrastra el archivo aquí" at bounding box center [381, 222] width 182 height 7
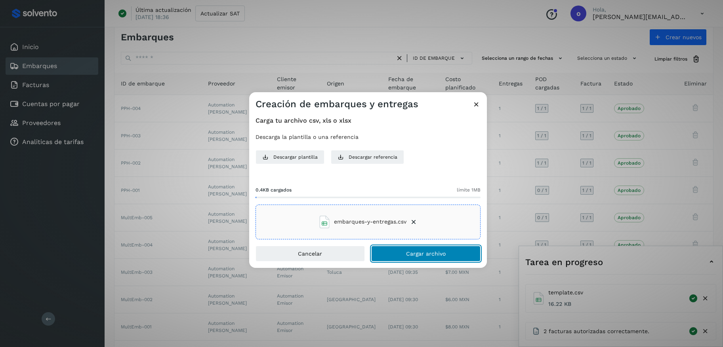
click at [429, 254] on span "Cargar archivo" at bounding box center [426, 254] width 40 height 6
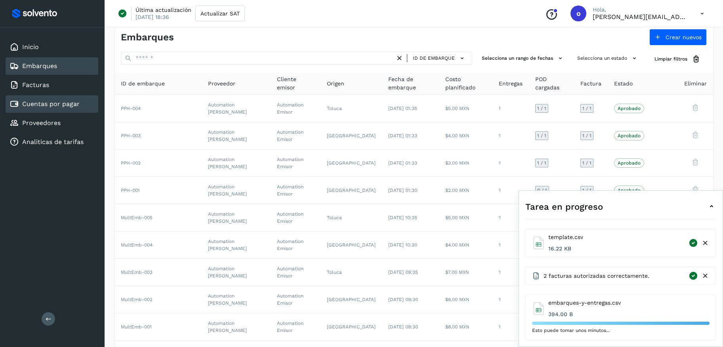
click at [58, 100] on link "Cuentas por pagar" at bounding box center [50, 104] width 57 height 8
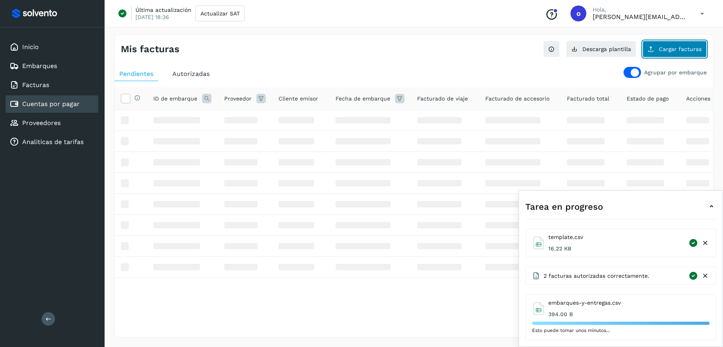
click at [687, 50] on span "Cargar facturas" at bounding box center [680, 49] width 43 height 6
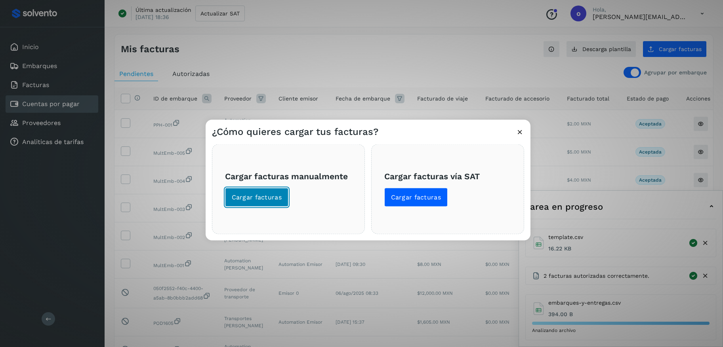
click at [266, 198] on span "Cargar facturas" at bounding box center [257, 197] width 50 height 9
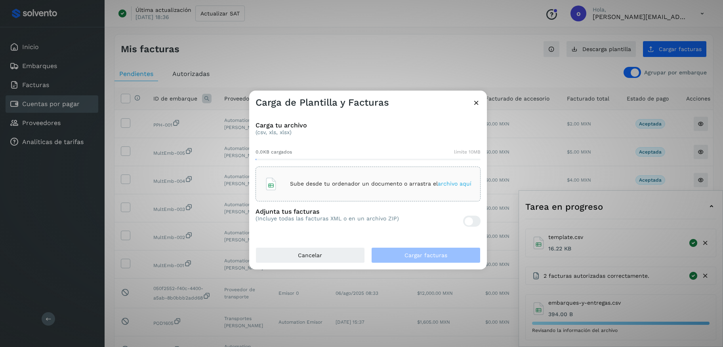
click at [457, 187] on span "archivo aquí" at bounding box center [455, 184] width 34 height 6
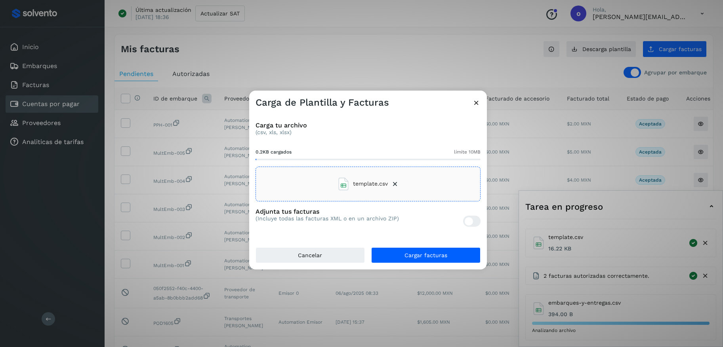
click at [475, 224] on div at bounding box center [471, 221] width 17 height 11
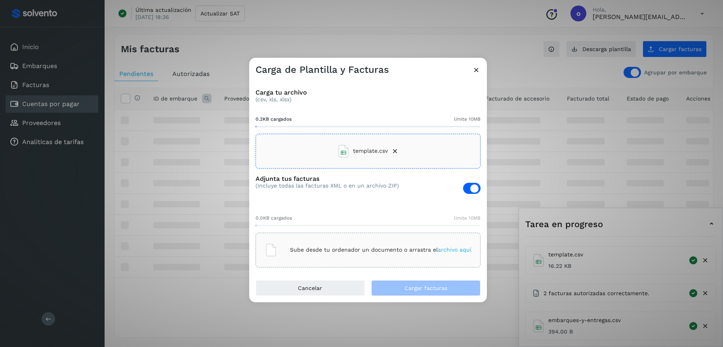
click at [452, 250] on span "archivo aquí" at bounding box center [455, 250] width 34 height 6
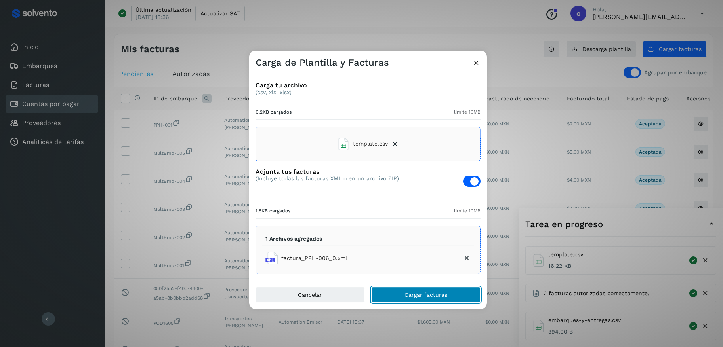
click at [455, 295] on button "Cargar facturas" at bounding box center [425, 295] width 109 height 16
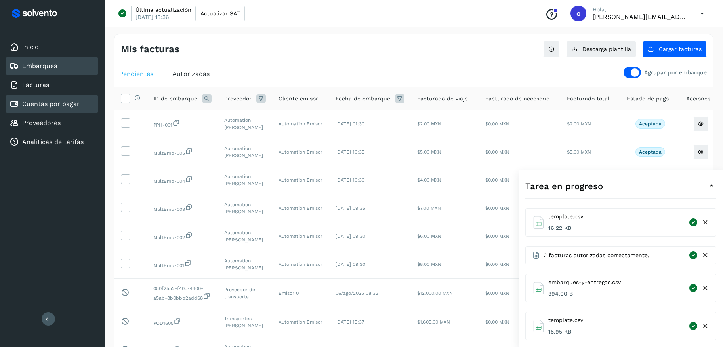
click at [38, 69] on link "Embarques" at bounding box center [39, 66] width 35 height 8
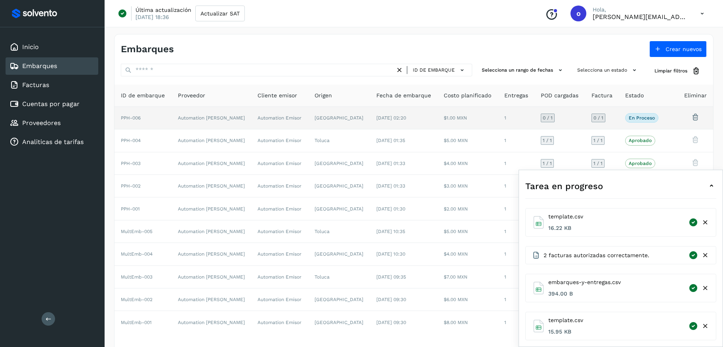
click at [370, 120] on td "25/sep/2025 02:20" at bounding box center [404, 118] width 68 height 23
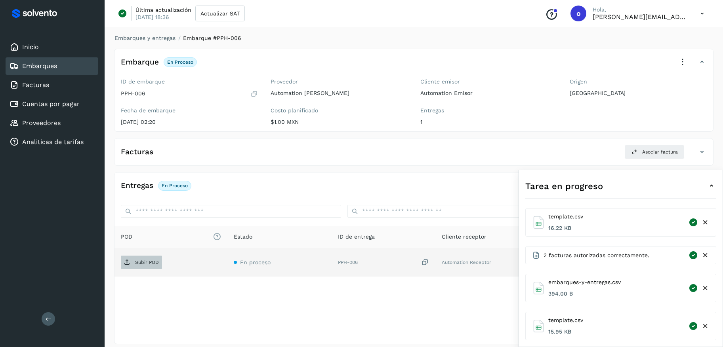
click at [135, 263] on p "Subir POD" at bounding box center [147, 263] width 24 height 6
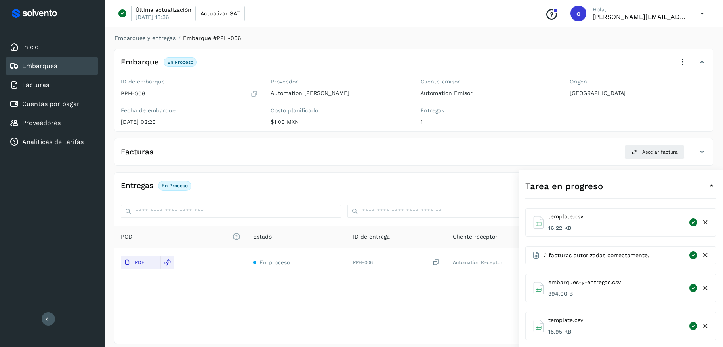
click at [709, 222] on icon at bounding box center [705, 223] width 8 height 8
click at [705, 256] on icon at bounding box center [705, 255] width 8 height 8
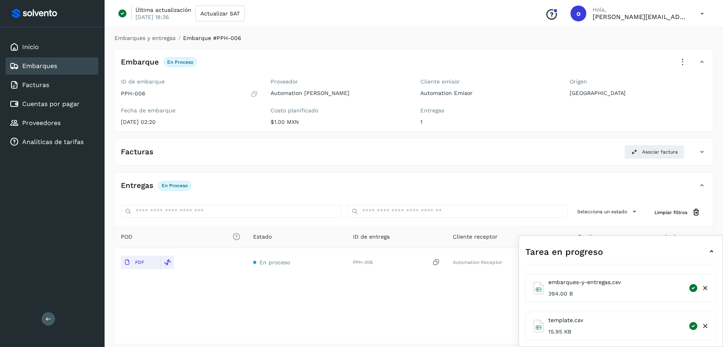
click at [706, 291] on icon at bounding box center [705, 288] width 8 height 8
click at [707, 329] on icon at bounding box center [705, 326] width 8 height 8
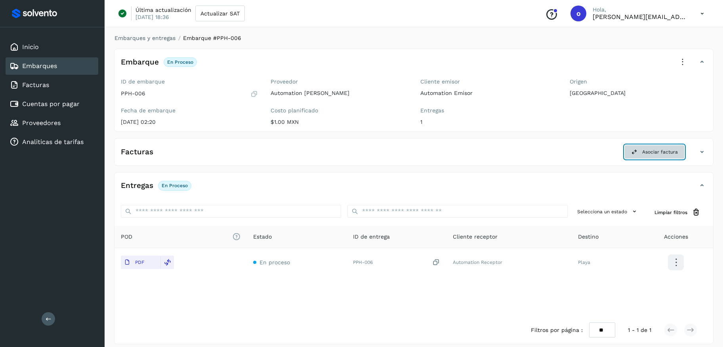
click at [642, 149] on span "Asociar factura" at bounding box center [660, 152] width 36 height 7
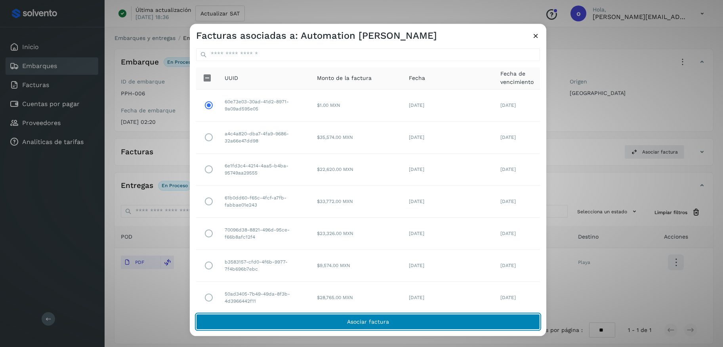
click at [344, 323] on button "Asociar factura" at bounding box center [368, 322] width 344 height 16
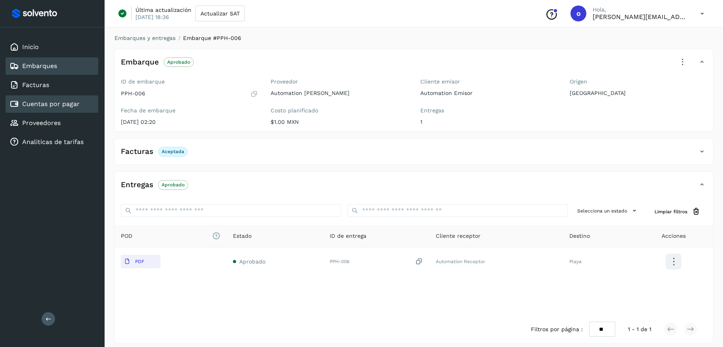
click at [67, 108] on div "Cuentas por pagar" at bounding box center [52, 103] width 93 height 17
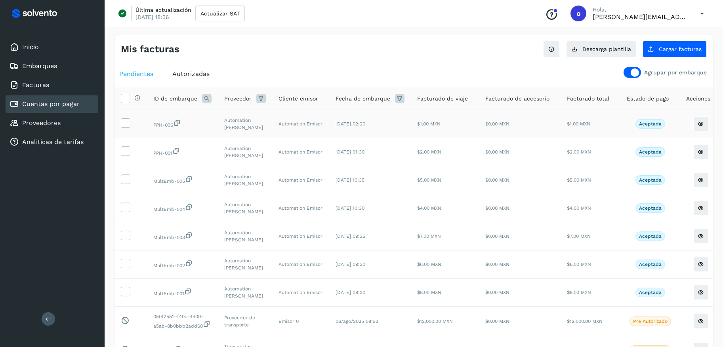
click at [135, 122] on td at bounding box center [130, 124] width 32 height 28
click at [126, 122] on icon at bounding box center [125, 122] width 8 height 8
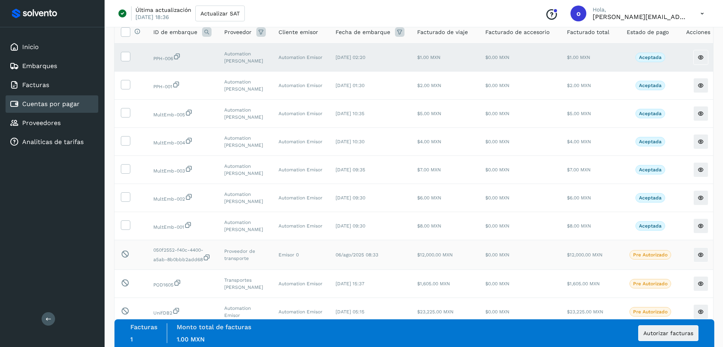
scroll to position [90, 0]
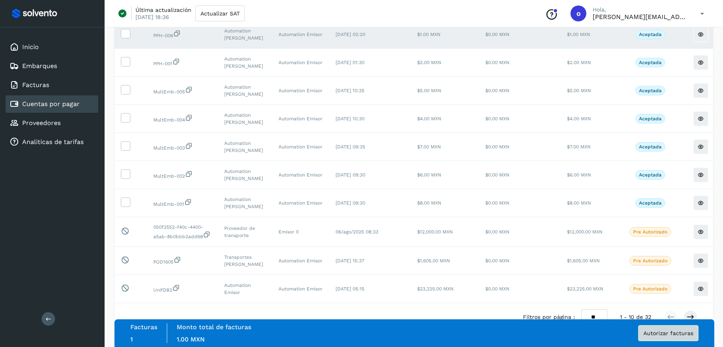
click at [664, 337] on button "Autorizar facturas" at bounding box center [668, 334] width 60 height 16
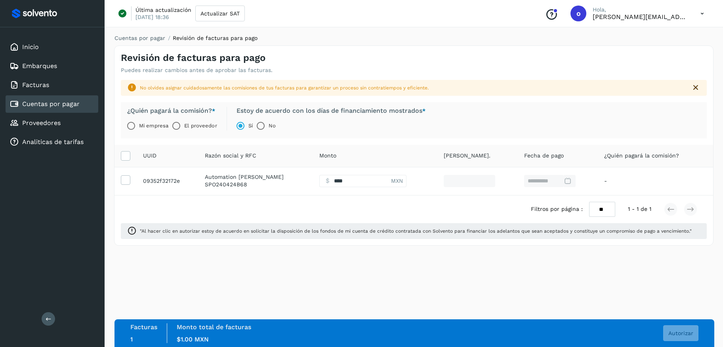
click at [189, 126] on label "El proveedor" at bounding box center [200, 126] width 32 height 16
click at [689, 329] on button "Autorizar" at bounding box center [680, 334] width 35 height 16
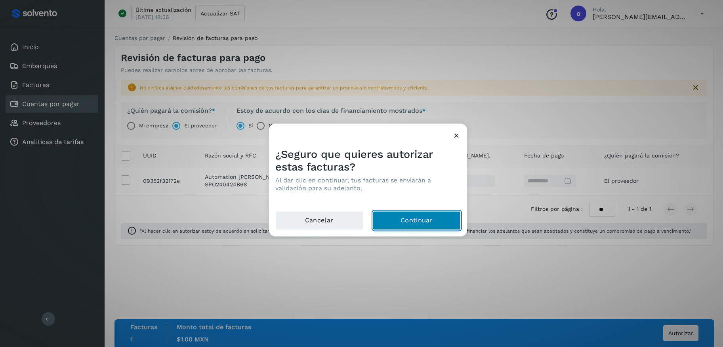
click at [427, 221] on button "Continuar" at bounding box center [417, 220] width 88 height 19
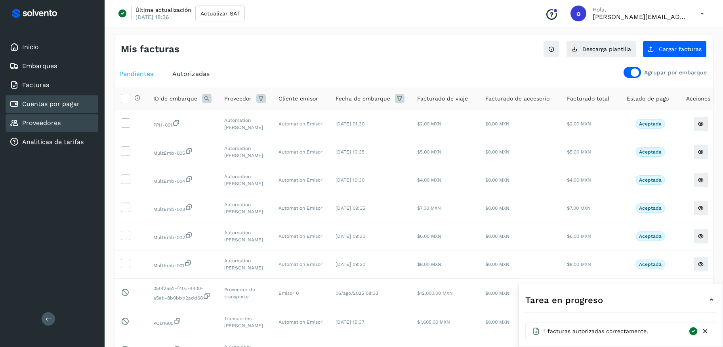
click at [49, 126] on link "Proveedores" at bounding box center [41, 123] width 38 height 8
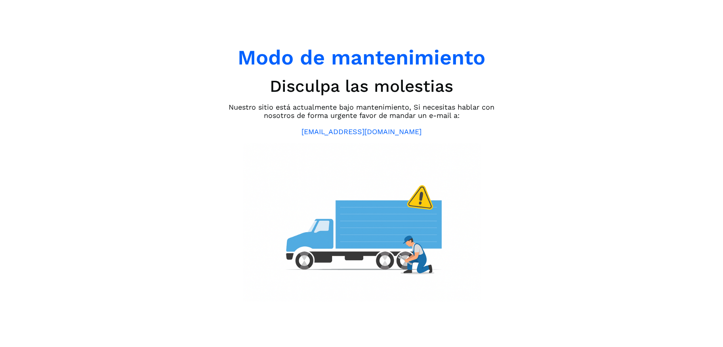
click at [85, 85] on div "Modo de mantenimiento Disculpa las molestias Nuestro sitio está actualmente baj…" at bounding box center [361, 173] width 723 height 347
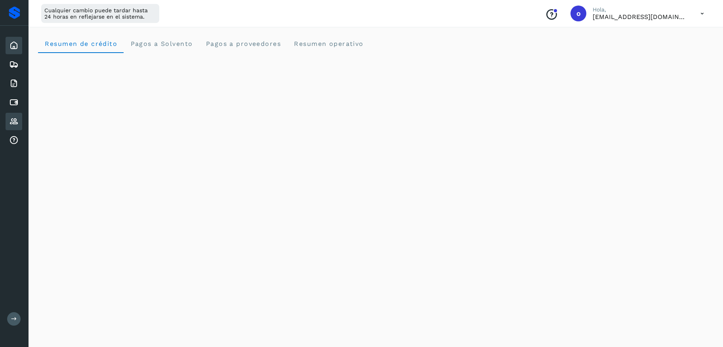
click at [15, 125] on icon at bounding box center [14, 122] width 10 height 10
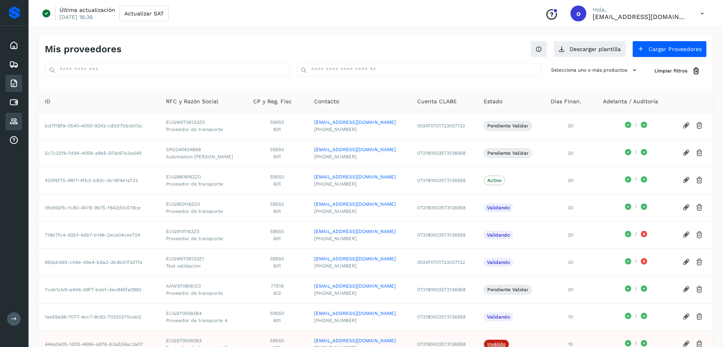
click at [15, 83] on icon at bounding box center [14, 84] width 10 height 10
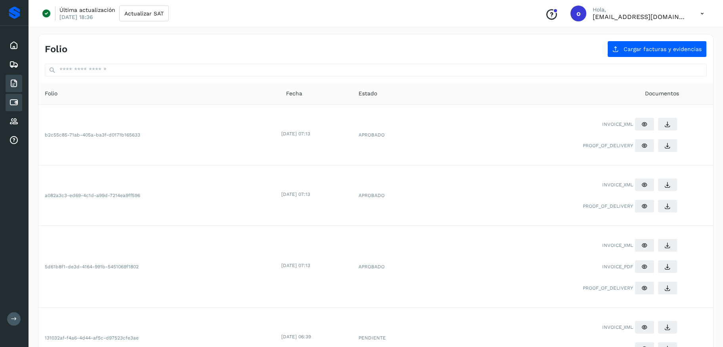
click at [17, 105] on icon at bounding box center [14, 103] width 10 height 10
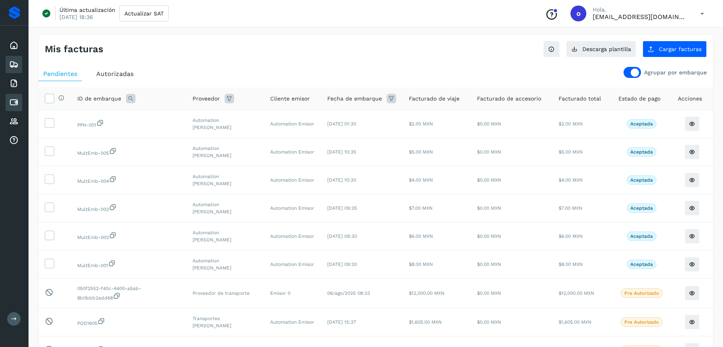
click at [17, 66] on icon at bounding box center [14, 65] width 10 height 10
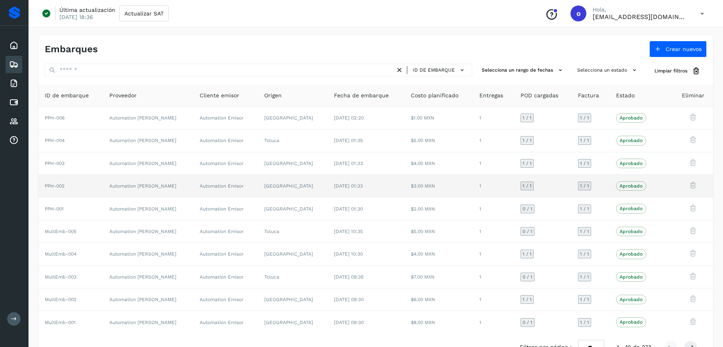
click at [334, 184] on span "25/sep/2025 01:33" at bounding box center [348, 186] width 29 height 6
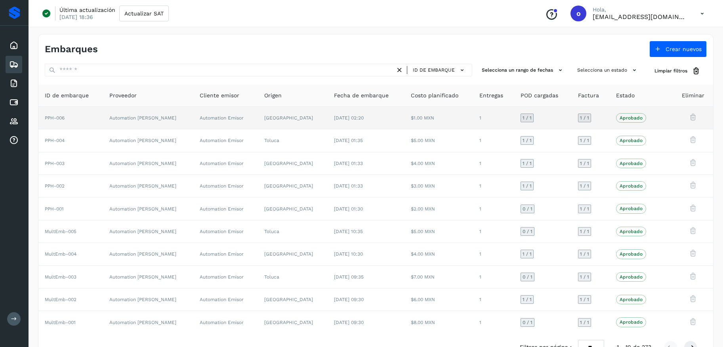
click at [354, 126] on td "25/sep/2025 02:20" at bounding box center [366, 118] width 76 height 23
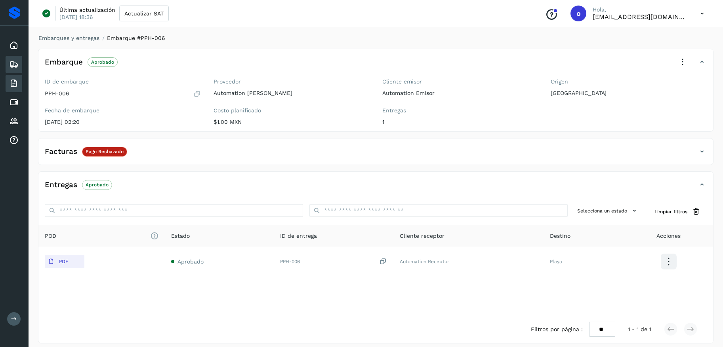
click at [15, 86] on icon at bounding box center [14, 84] width 10 height 10
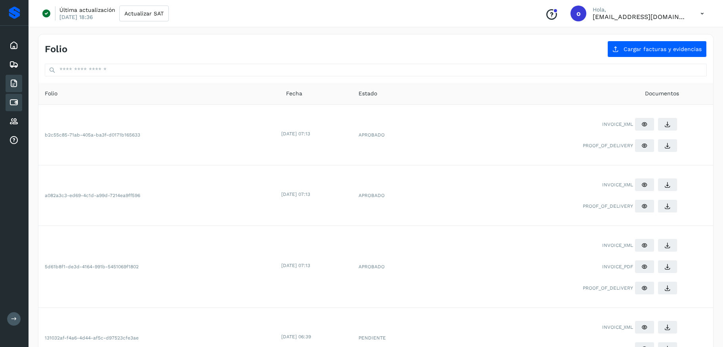
click at [13, 104] on icon at bounding box center [14, 103] width 10 height 10
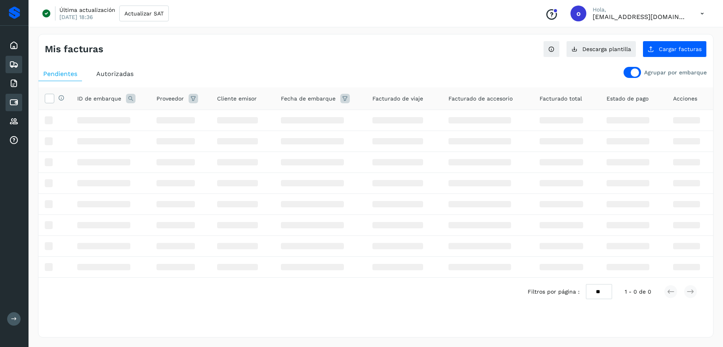
click at [17, 60] on icon at bounding box center [14, 65] width 10 height 10
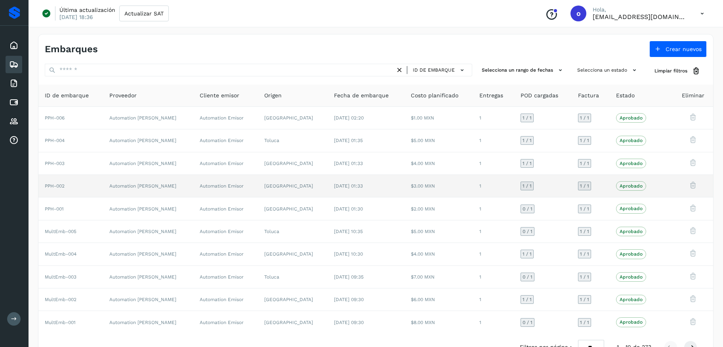
click at [444, 182] on td "$3.00 MXN" at bounding box center [438, 186] width 69 height 23
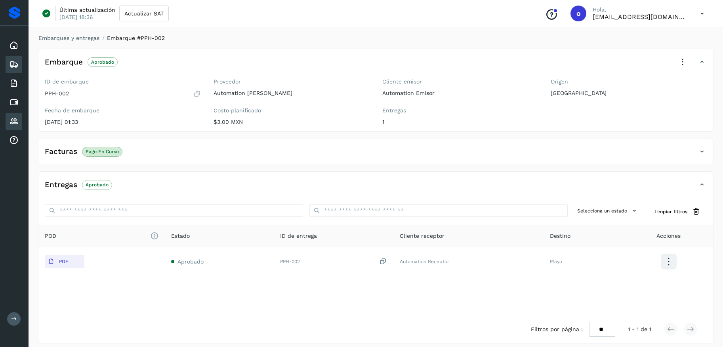
click at [7, 128] on div "Proveedores" at bounding box center [14, 121] width 17 height 17
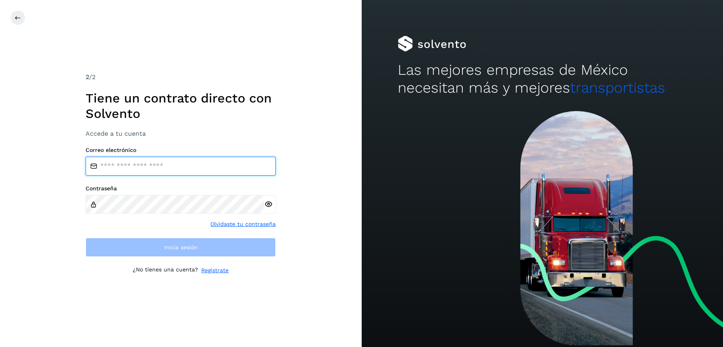
click at [128, 162] on input "email" at bounding box center [181, 166] width 190 height 19
paste input "**********"
type input "**********"
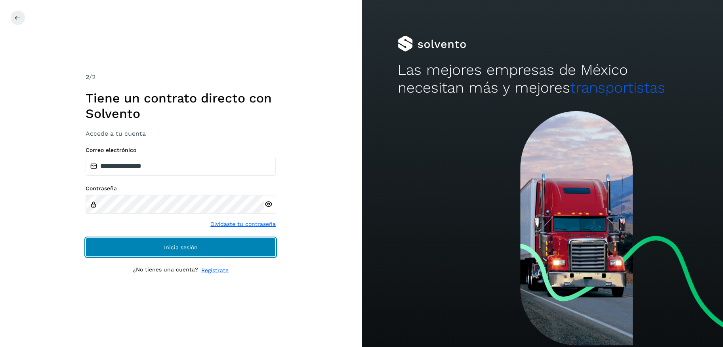
click at [171, 245] on span "Inicia sesión" at bounding box center [181, 248] width 34 height 6
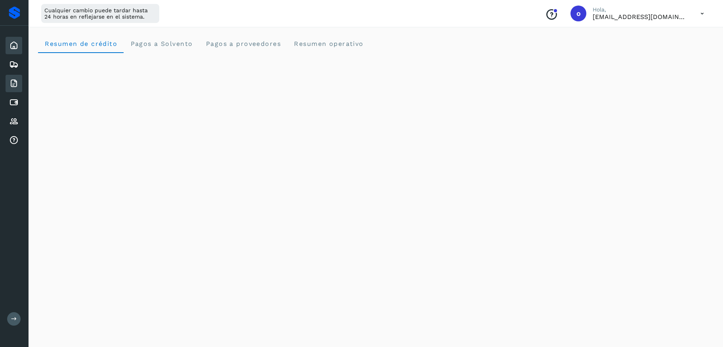
click at [18, 82] on icon at bounding box center [14, 84] width 10 height 10
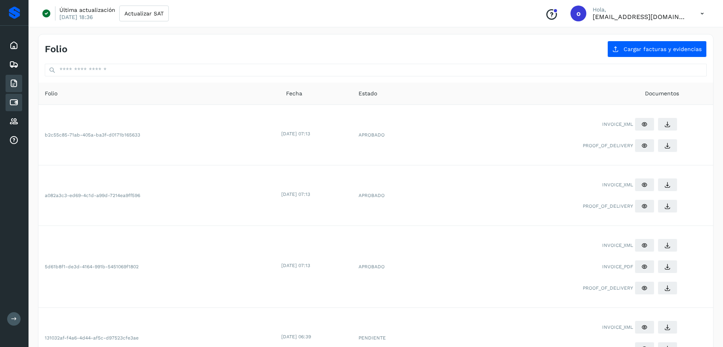
click at [21, 102] on div "Cuentas por pagar" at bounding box center [14, 102] width 17 height 17
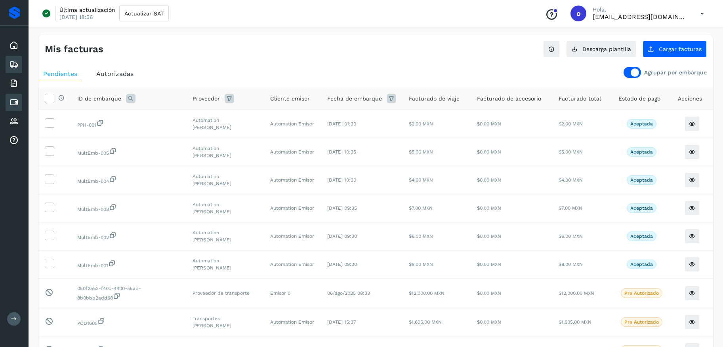
click at [13, 65] on icon at bounding box center [14, 65] width 10 height 10
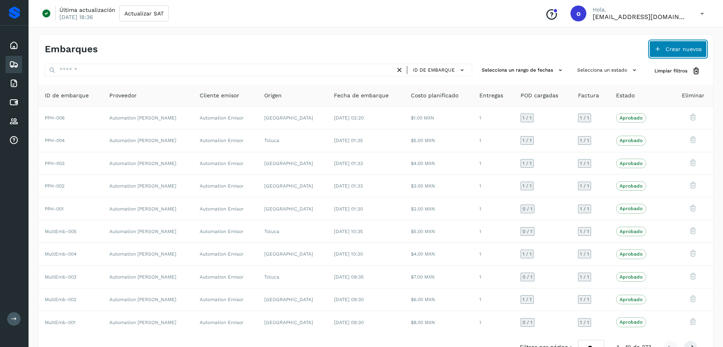
click at [670, 47] on span "Crear nuevos" at bounding box center [683, 49] width 36 height 6
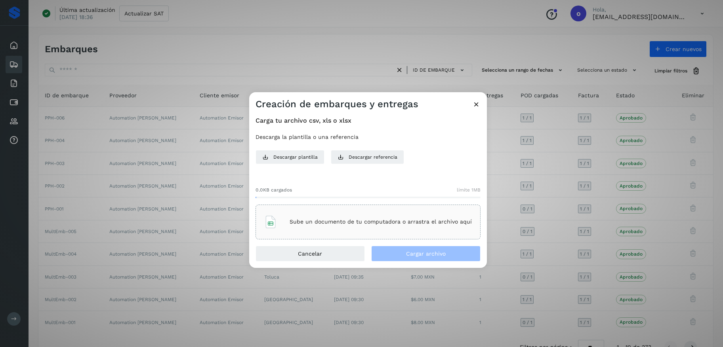
click at [430, 219] on p "Sube un documento de tu computadora o arrastra el archivo aquí" at bounding box center [381, 222] width 182 height 7
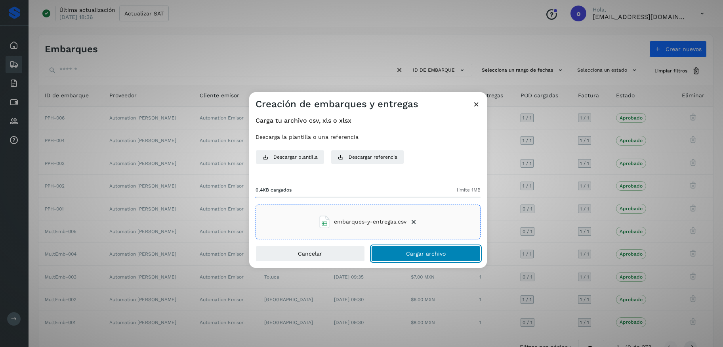
click at [465, 256] on button "Cargar archivo" at bounding box center [425, 254] width 109 height 16
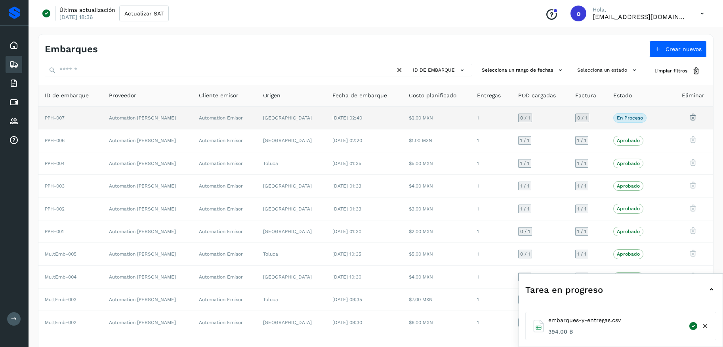
click at [441, 122] on td "$2.00 MXN" at bounding box center [436, 118] width 68 height 23
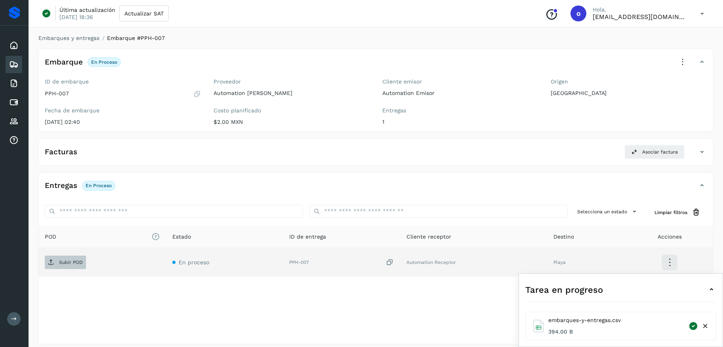
click at [70, 256] on button "Subir POD" at bounding box center [65, 262] width 41 height 13
click at [14, 103] on icon at bounding box center [14, 103] width 10 height 10
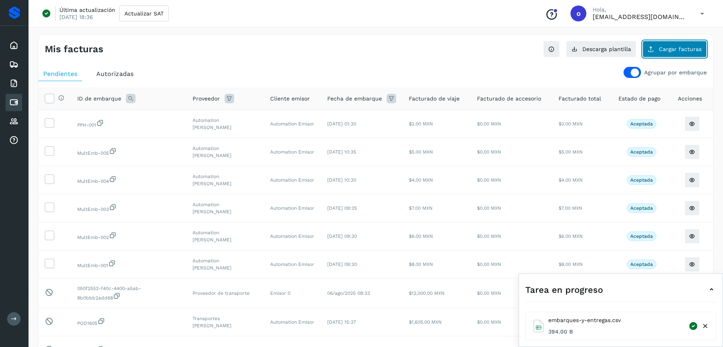
click at [678, 55] on button "Cargar facturas" at bounding box center [674, 49] width 64 height 17
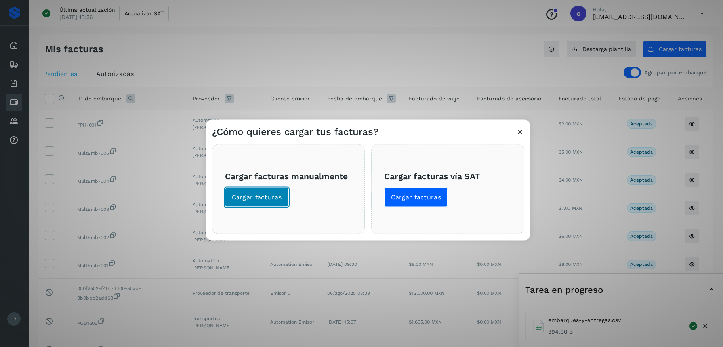
click at [277, 198] on span "Cargar facturas" at bounding box center [257, 197] width 50 height 9
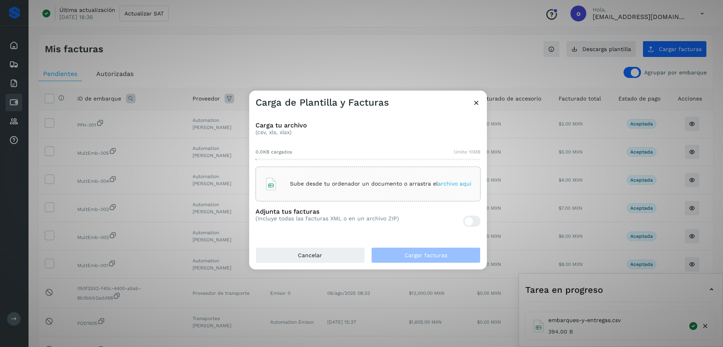
click at [473, 227] on div at bounding box center [471, 221] width 17 height 27
click at [475, 222] on div at bounding box center [471, 221] width 17 height 11
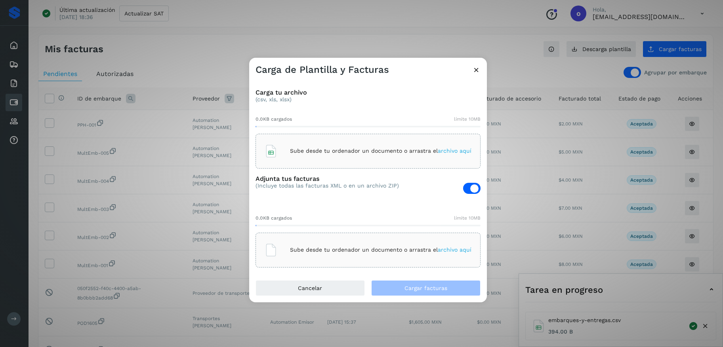
click at [455, 152] on span "archivo aquí" at bounding box center [455, 151] width 34 height 6
click at [461, 247] on span "archivo aquí" at bounding box center [455, 250] width 34 height 6
click at [417, 151] on icon at bounding box center [414, 151] width 8 height 8
click at [455, 152] on span "archivo aquí" at bounding box center [455, 151] width 34 height 6
click at [458, 253] on span "archivo aquí" at bounding box center [455, 250] width 34 height 6
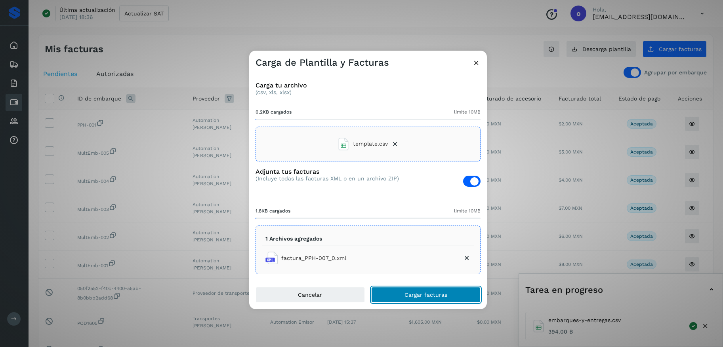
click at [450, 298] on button "Cargar facturas" at bounding box center [425, 295] width 109 height 16
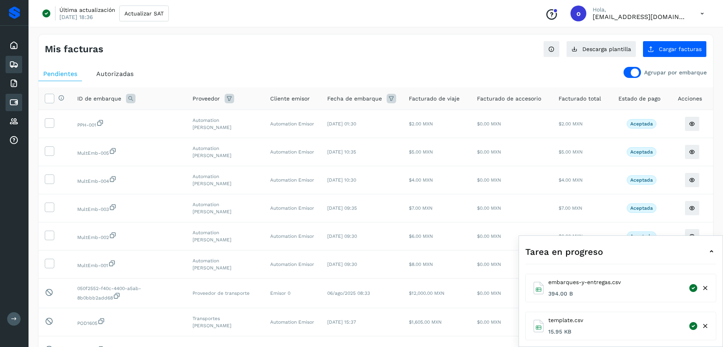
click at [15, 67] on icon at bounding box center [14, 65] width 10 height 10
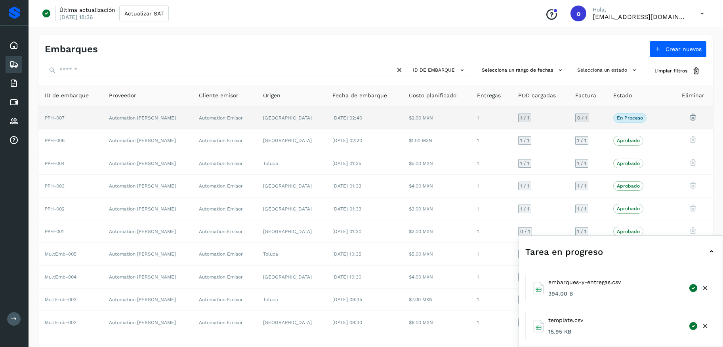
click at [286, 114] on td "Guanajuato" at bounding box center [291, 118] width 69 height 23
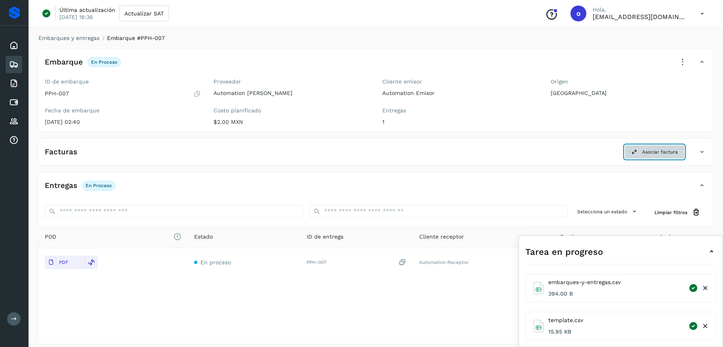
click at [644, 154] on span "Asociar factura" at bounding box center [660, 152] width 36 height 7
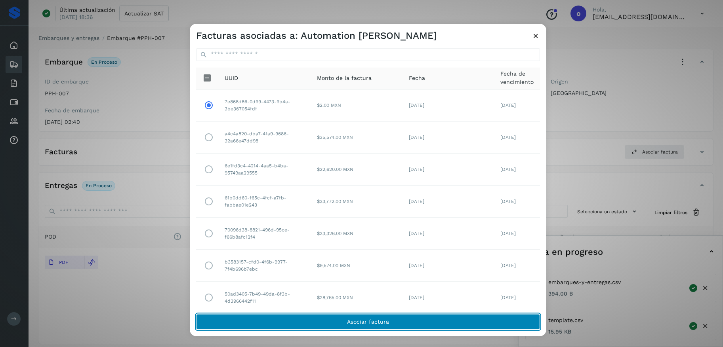
click at [374, 323] on span "Asociar factura" at bounding box center [368, 322] width 42 height 6
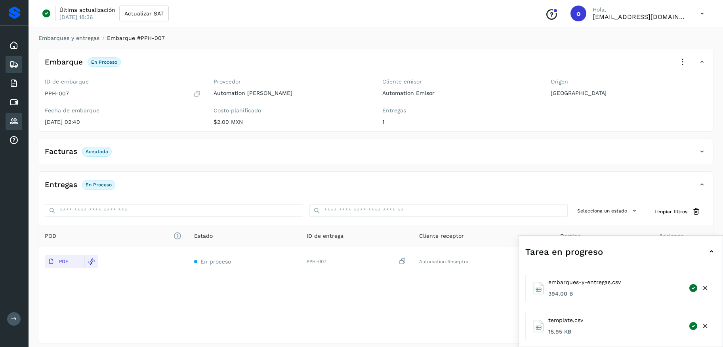
click at [18, 126] on div "Proveedores" at bounding box center [14, 121] width 17 height 17
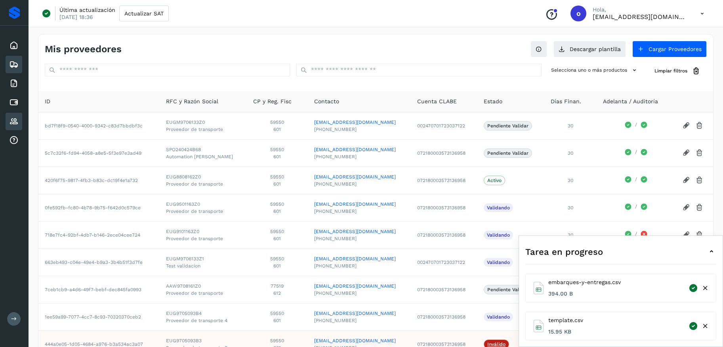
click at [19, 69] on div "Embarques" at bounding box center [14, 64] width 17 height 17
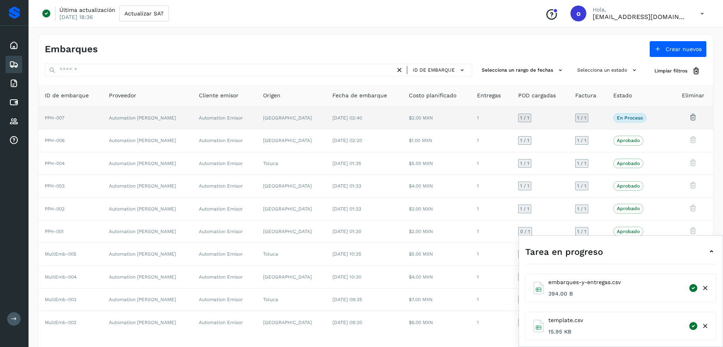
click at [373, 118] on td "25/sep/2025 02:40" at bounding box center [364, 118] width 76 height 23
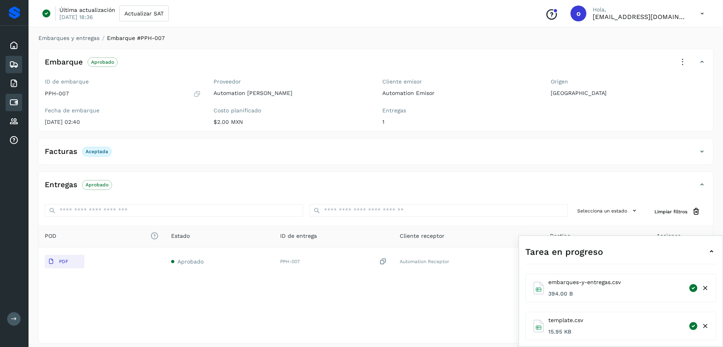
click at [20, 103] on div "Cuentas por pagar" at bounding box center [14, 102] width 17 height 17
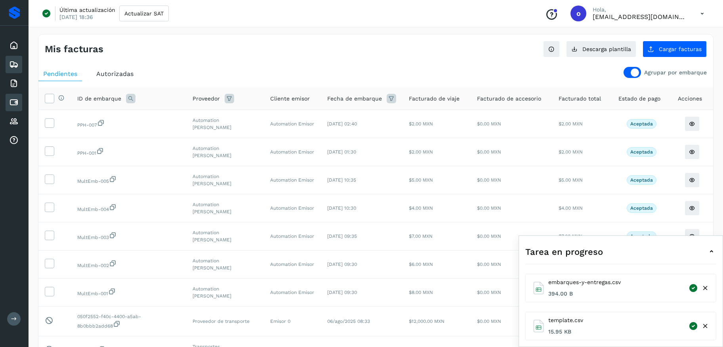
click at [15, 66] on icon at bounding box center [14, 65] width 10 height 10
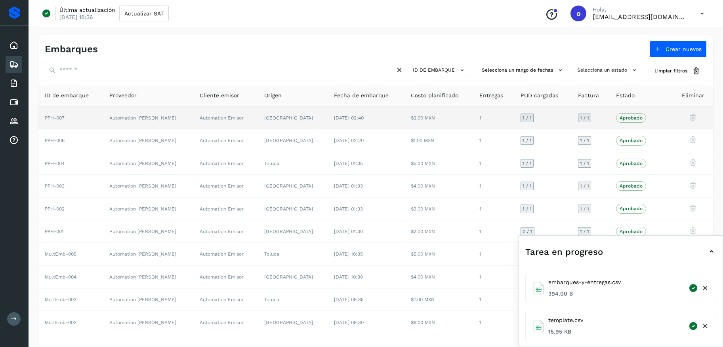
click at [328, 123] on td "25/sep/2025 02:40" at bounding box center [366, 118] width 76 height 23
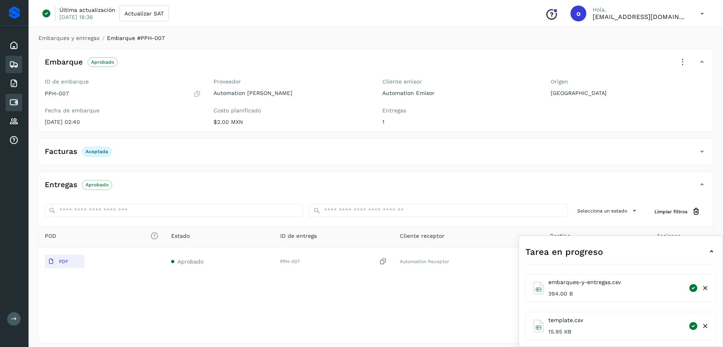
click at [19, 104] on div "Cuentas por pagar" at bounding box center [14, 102] width 17 height 17
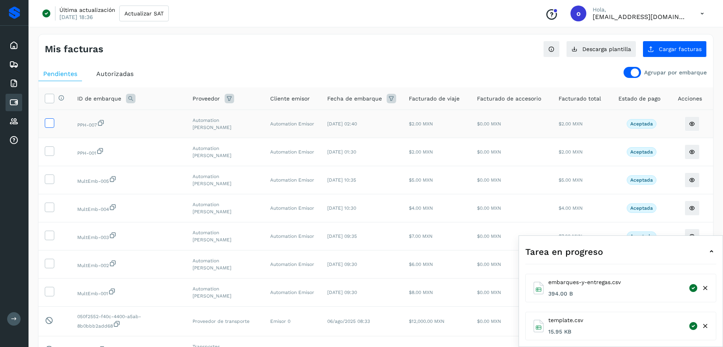
click at [49, 123] on icon at bounding box center [49, 122] width 8 height 8
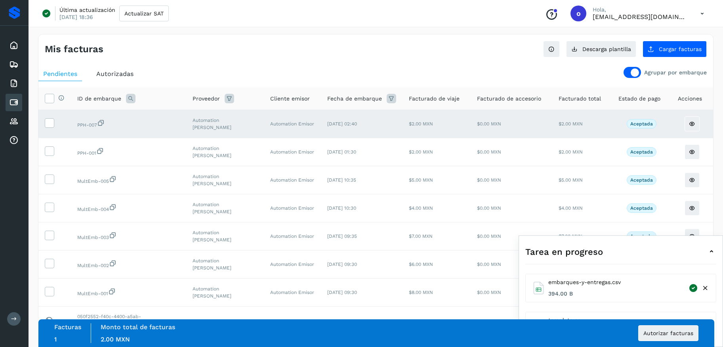
click at [707, 287] on icon at bounding box center [705, 288] width 8 height 8
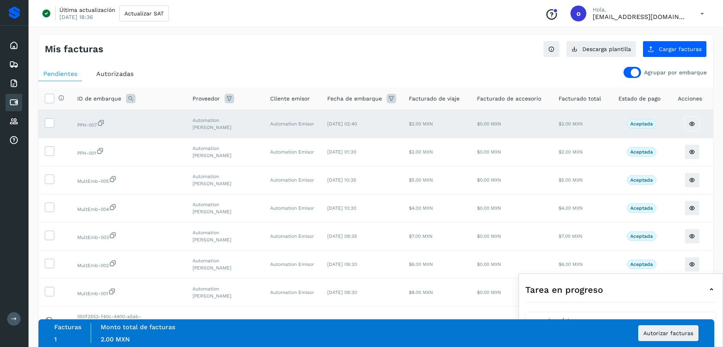
click at [711, 292] on icon at bounding box center [712, 290] width 10 height 10
click at [689, 338] on button "Autorizar facturas" at bounding box center [668, 334] width 60 height 16
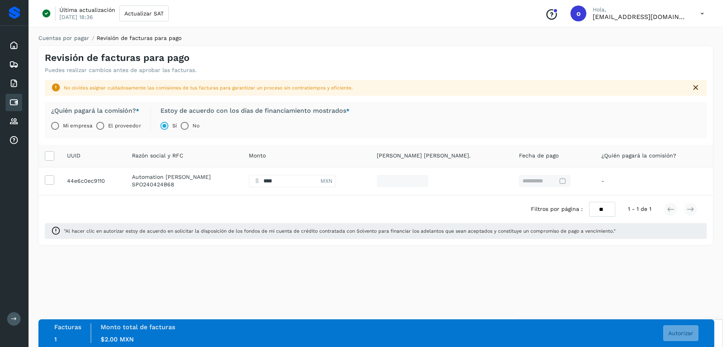
click at [113, 127] on label "El proveedor" at bounding box center [124, 126] width 32 height 16
click at [673, 335] on span "Autorizar" at bounding box center [680, 334] width 25 height 6
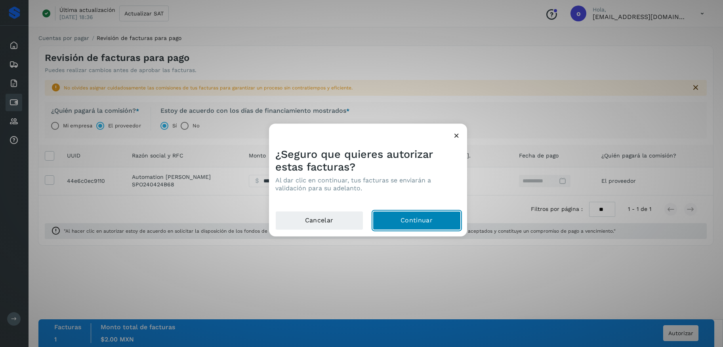
click at [447, 221] on button "Continuar" at bounding box center [417, 220] width 88 height 19
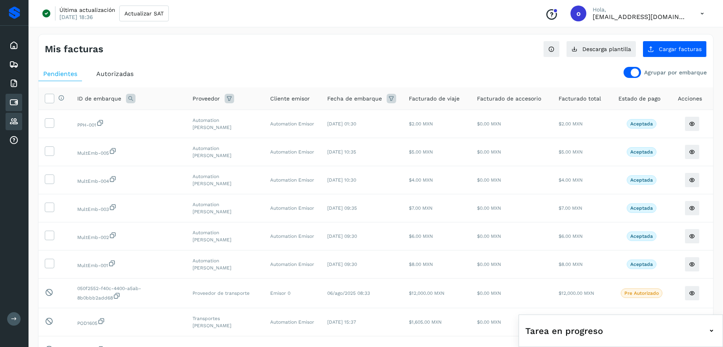
click at [19, 117] on div "Proveedores" at bounding box center [14, 121] width 17 height 17
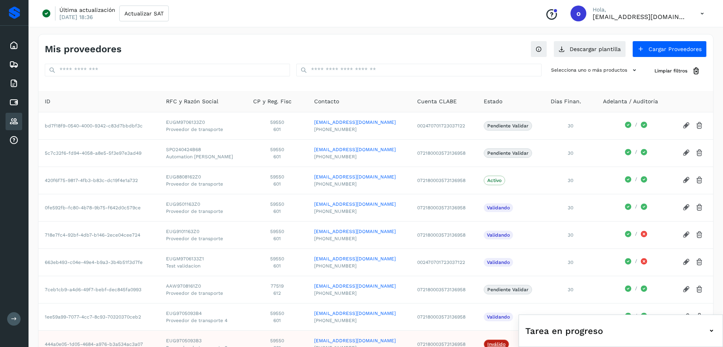
click at [702, 15] on icon at bounding box center [702, 14] width 16 height 16
click at [680, 50] on div "Cerrar sesión" at bounding box center [662, 51] width 94 height 15
